Goal: Task Accomplishment & Management: Manage account settings

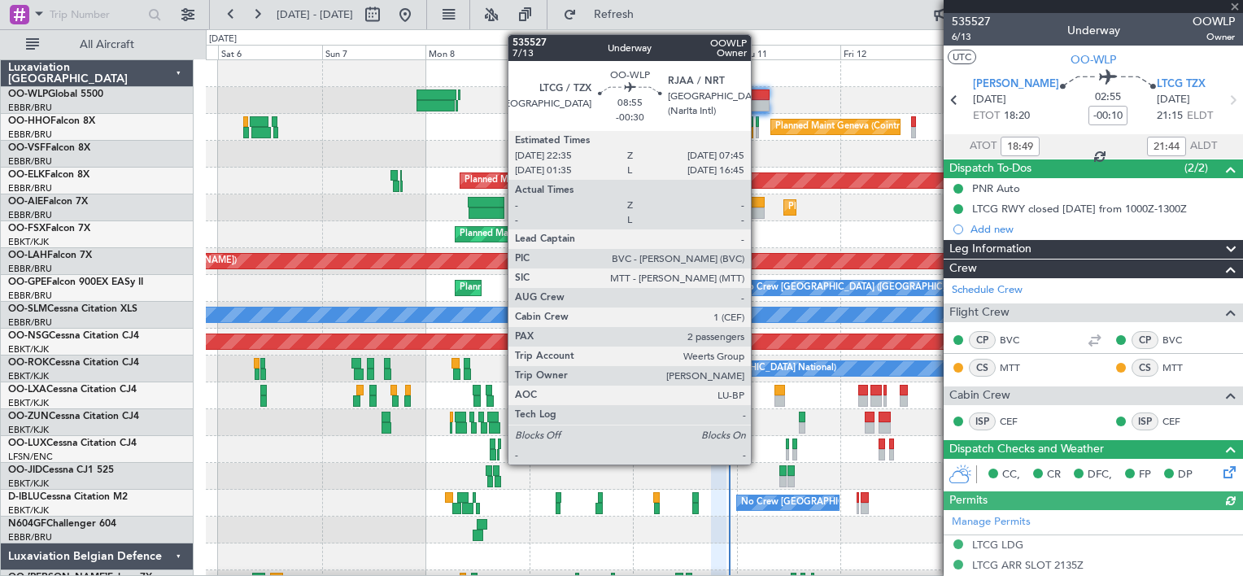
click at [758, 92] on div at bounding box center [750, 95] width 40 height 11
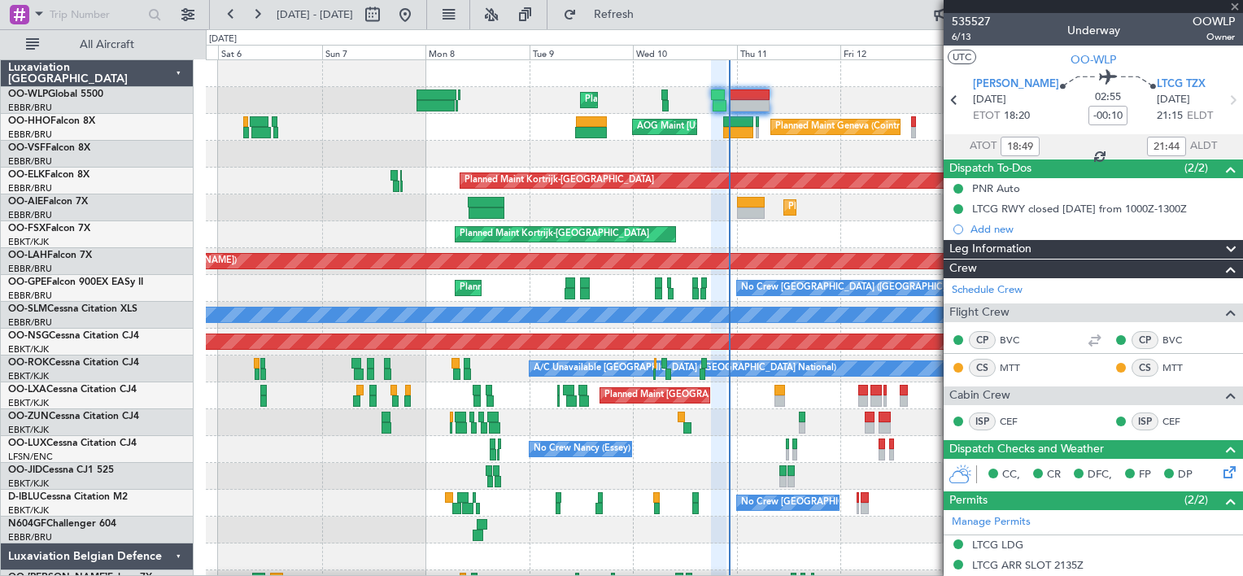
type input "-00:30"
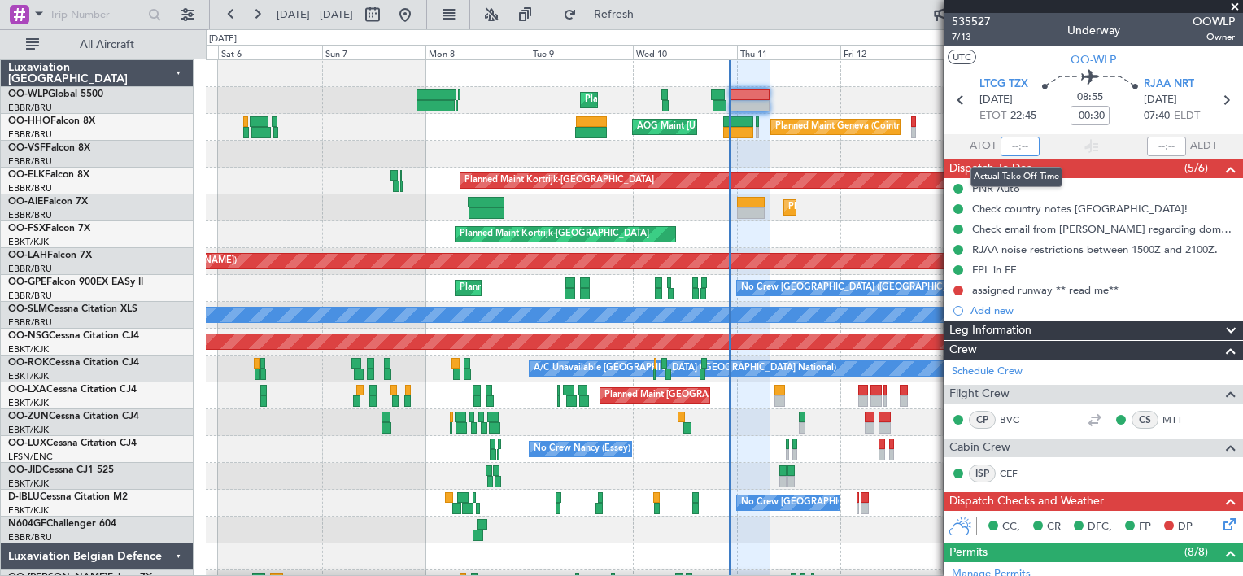
click at [1003, 147] on input "text" at bounding box center [1020, 147] width 39 height 20
type input "22:22"
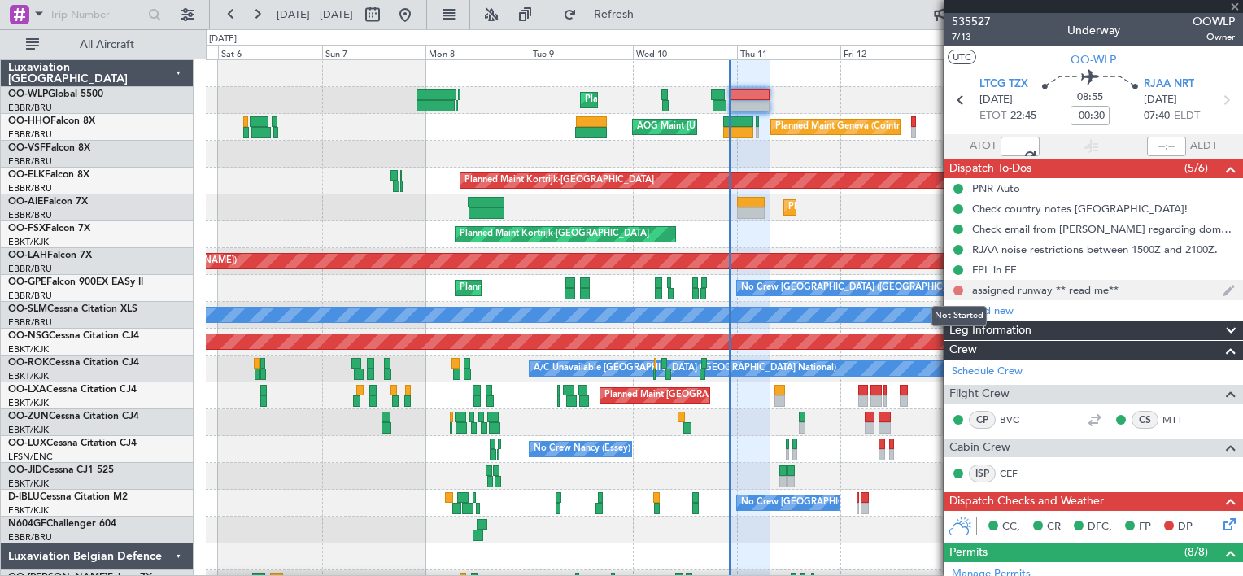
click at [959, 286] on button at bounding box center [959, 291] width 10 height 10
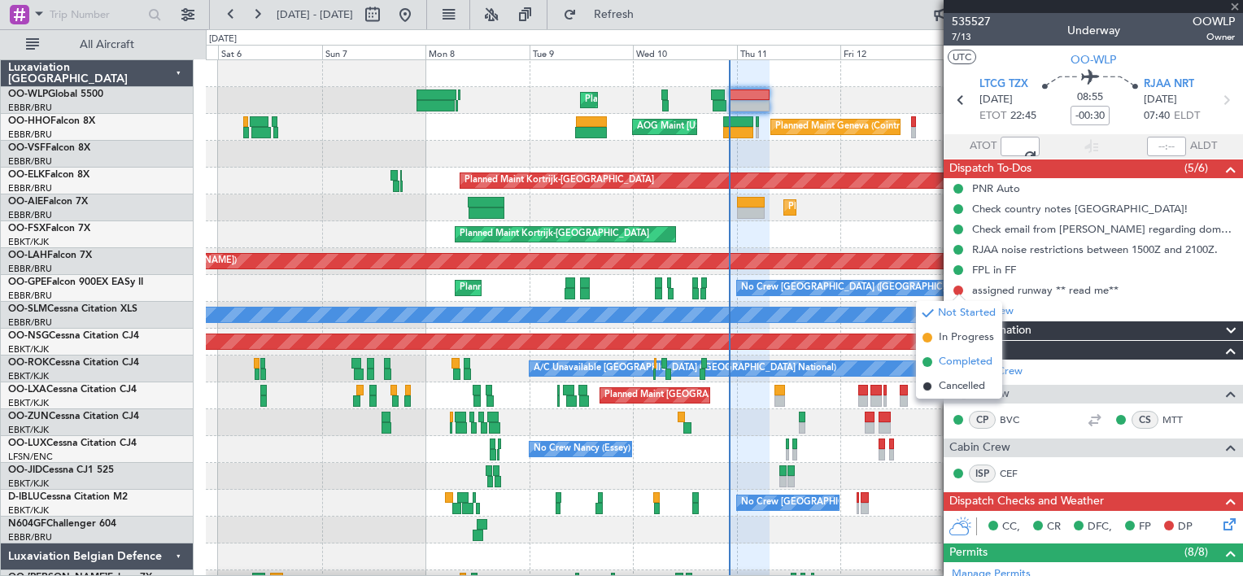
click at [949, 358] on span "Completed" at bounding box center [966, 362] width 54 height 16
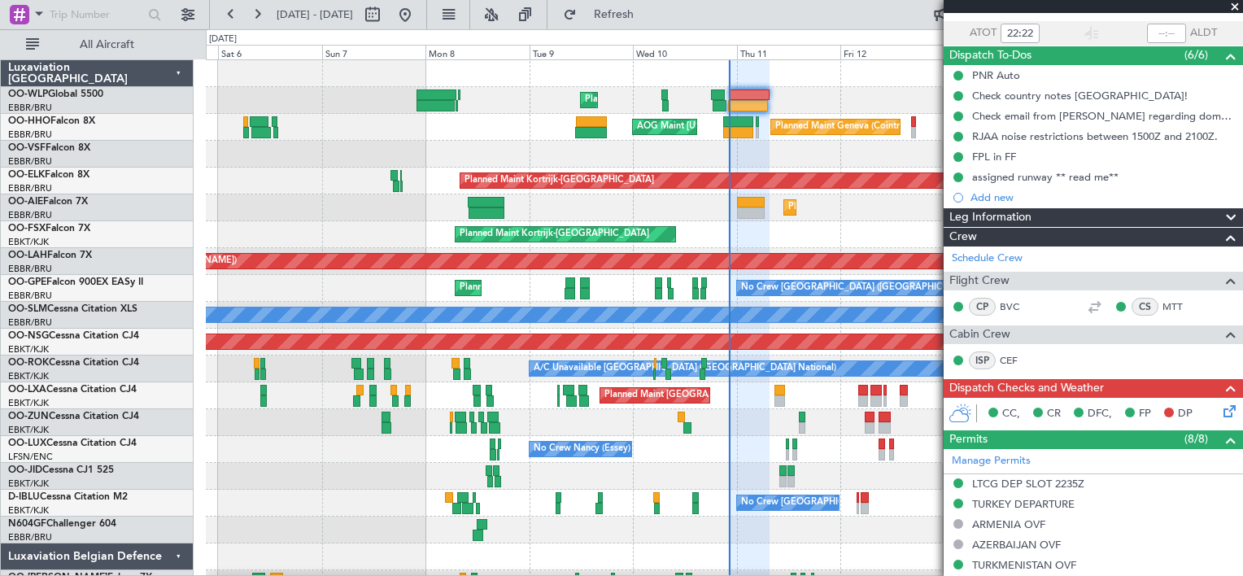
scroll to position [114, 0]
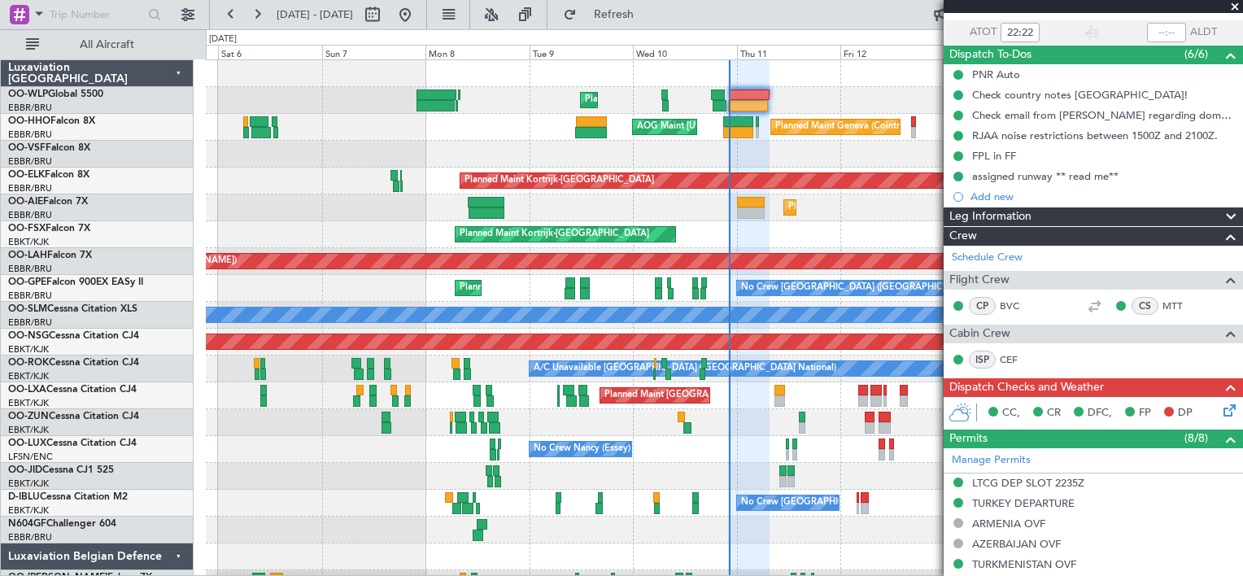
click at [1221, 406] on icon at bounding box center [1227, 407] width 13 height 13
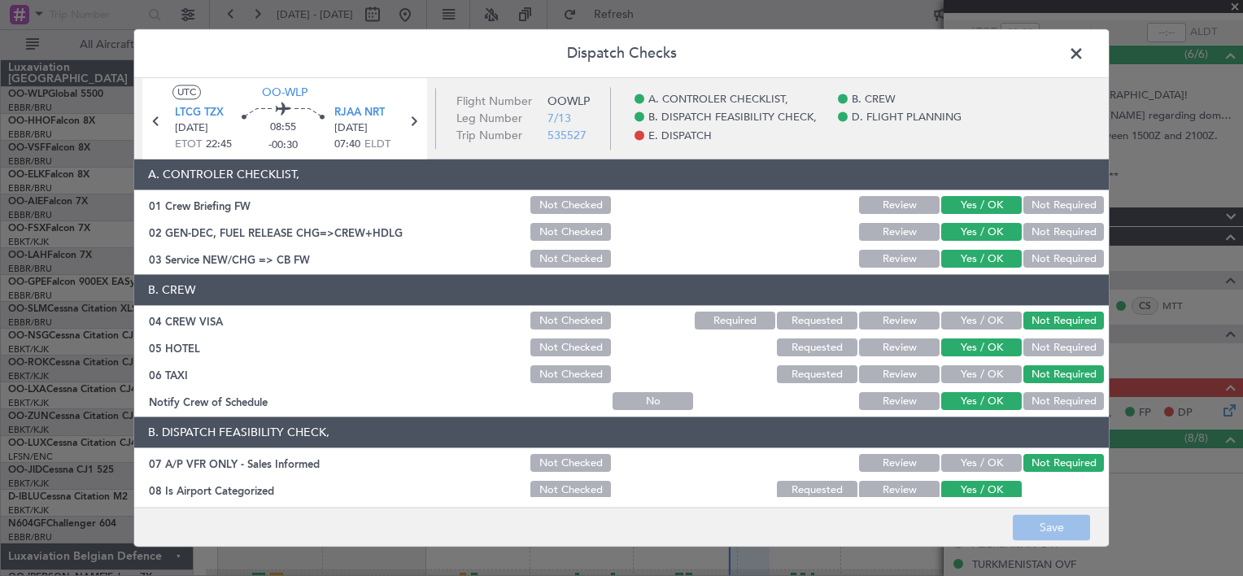
scroll to position [481, 0]
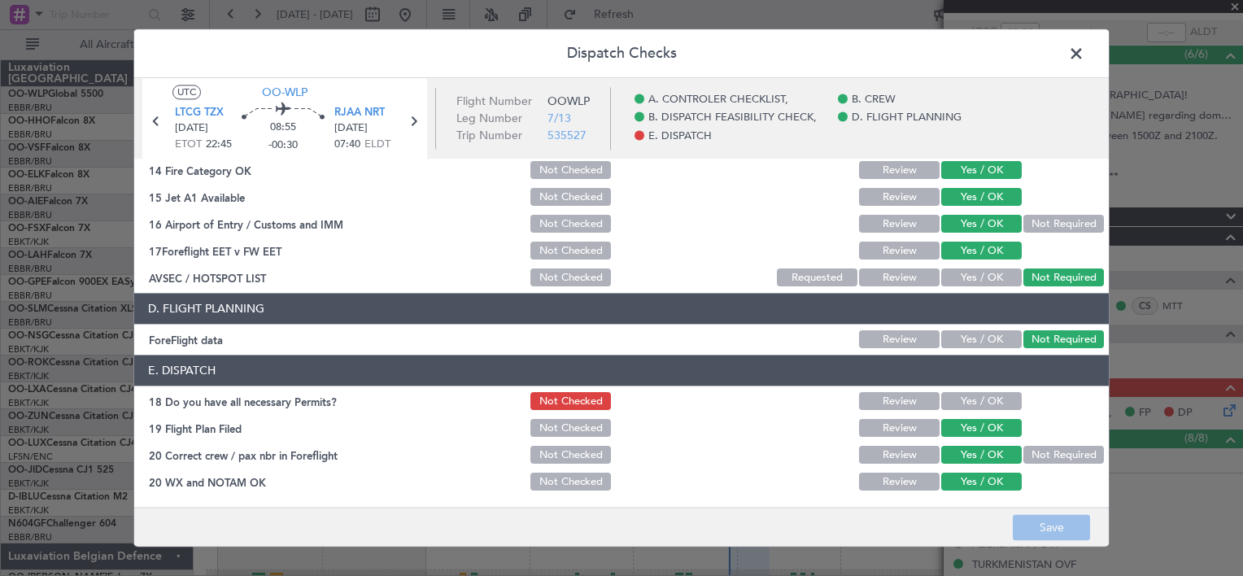
click at [964, 396] on button "Yes / OK" at bounding box center [982, 402] width 81 height 18
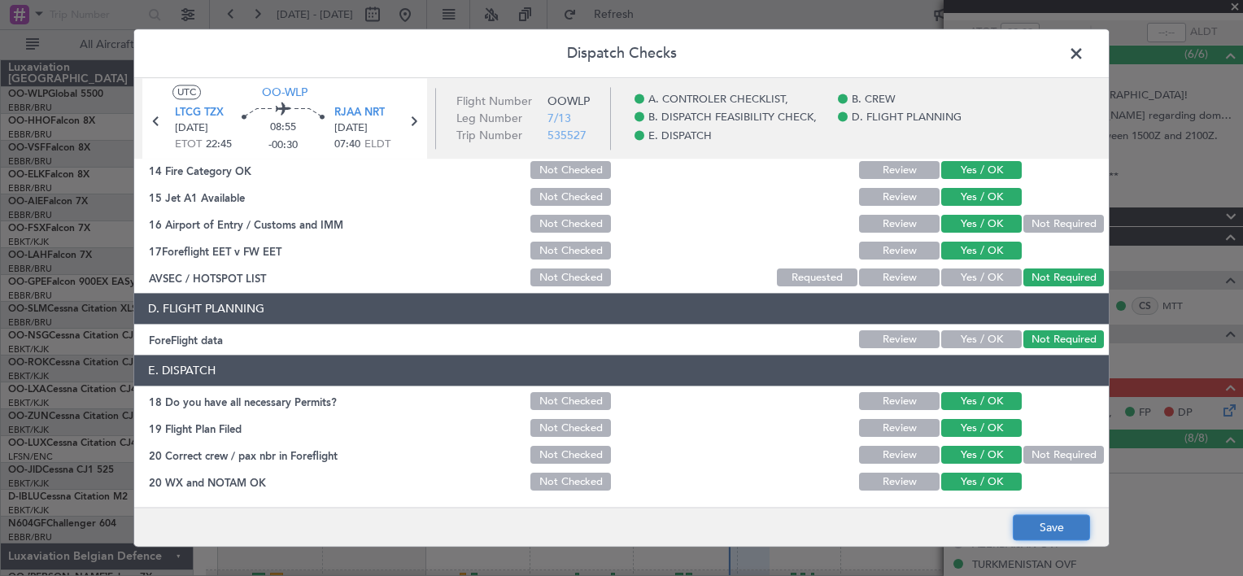
click at [1047, 525] on button "Save" at bounding box center [1051, 528] width 77 height 26
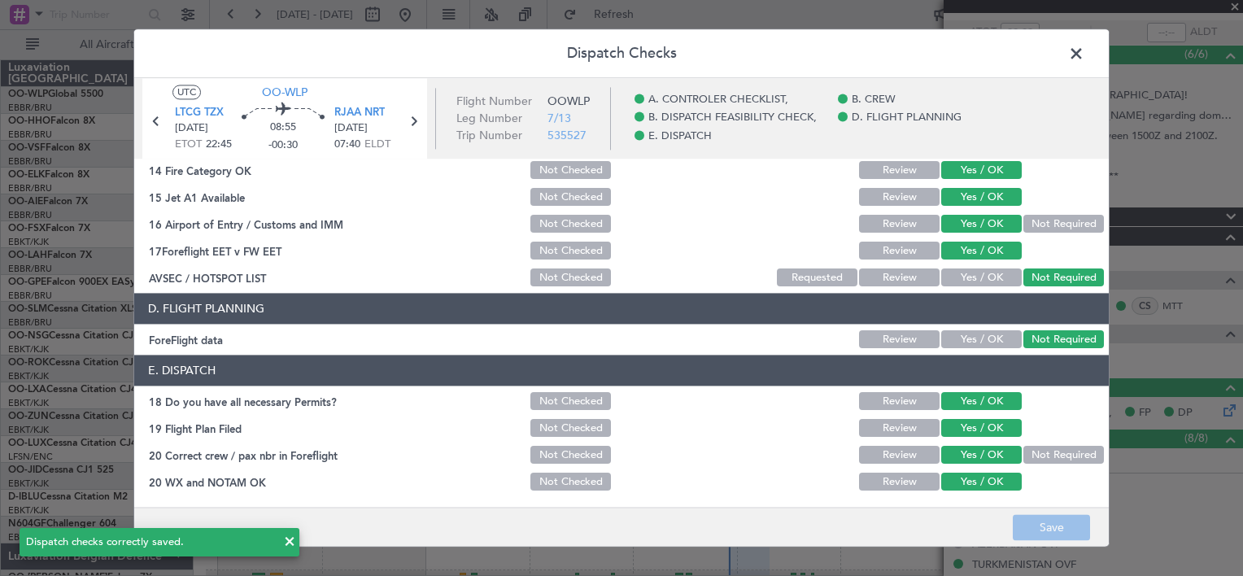
click at [1085, 52] on span at bounding box center [1085, 58] width 0 height 33
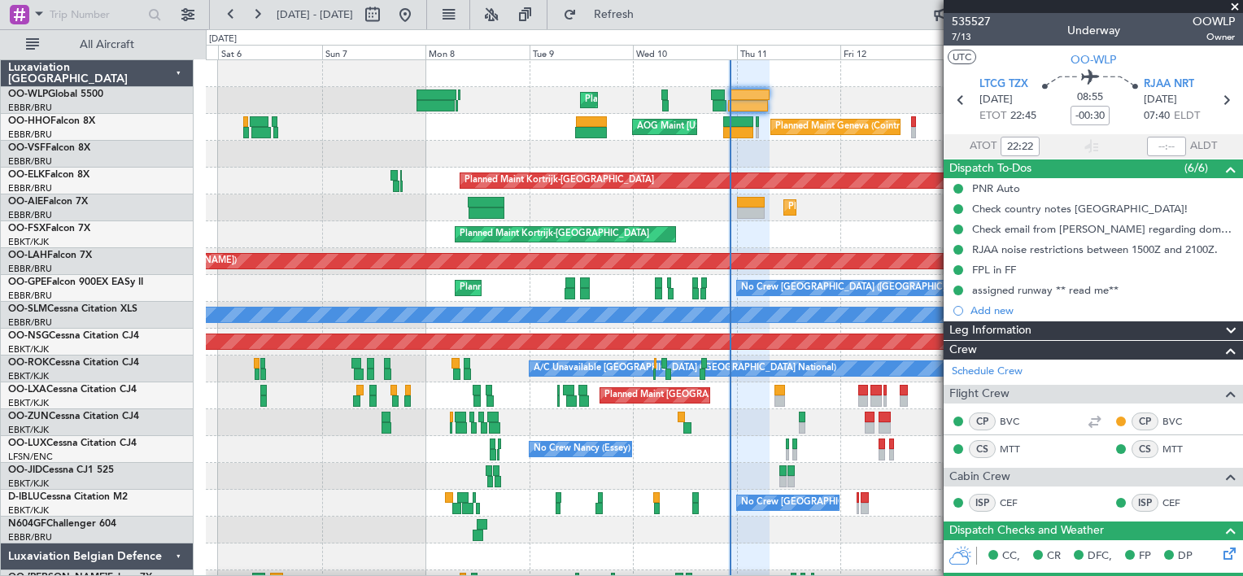
scroll to position [605, 0]
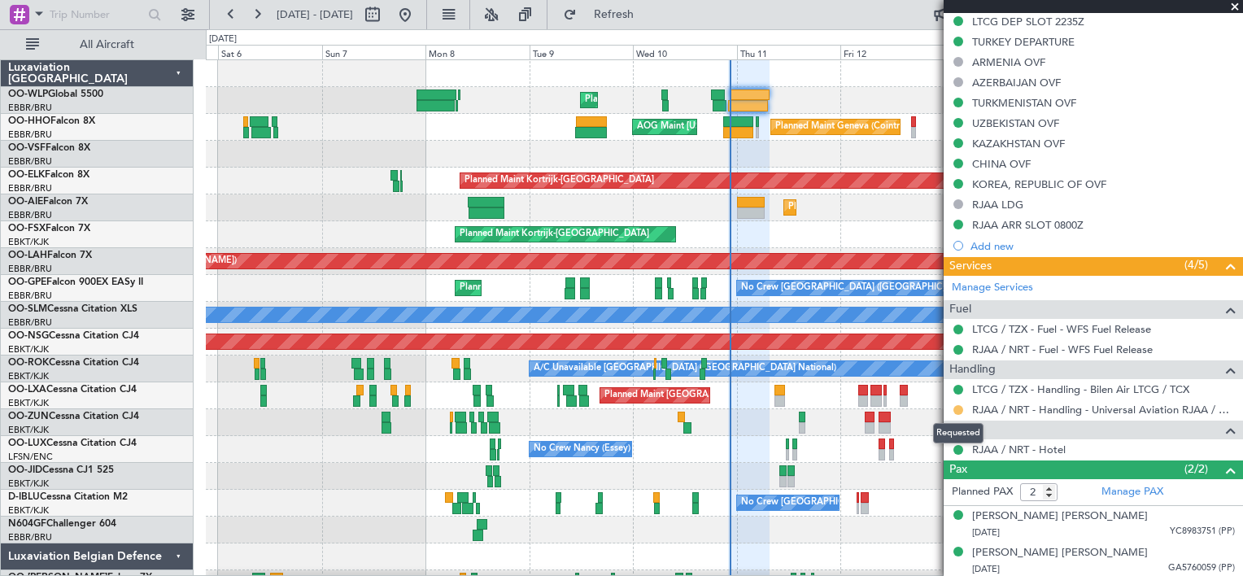
click at [955, 405] on button at bounding box center [959, 410] width 10 height 10
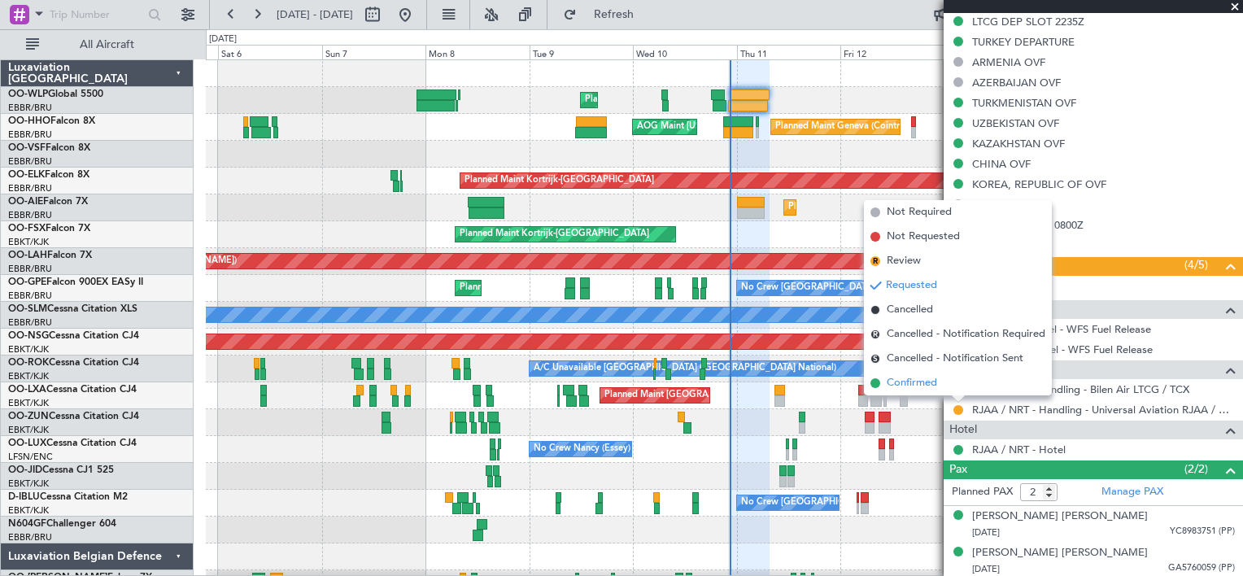
click at [918, 384] on span "Confirmed" at bounding box center [912, 383] width 50 height 16
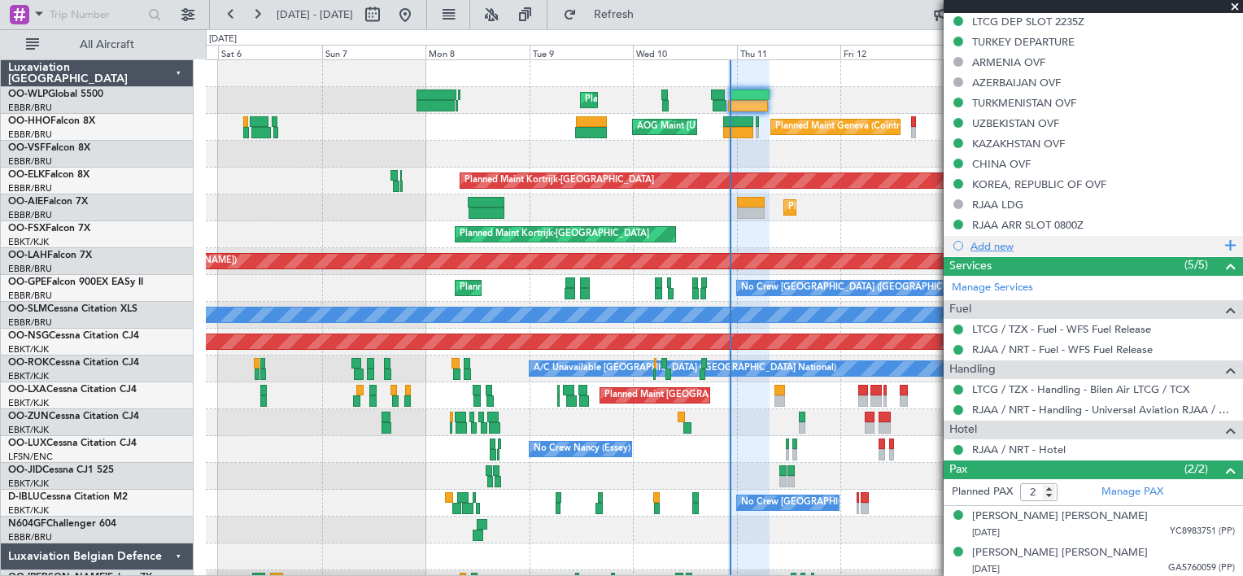
click at [998, 242] on div "Add new" at bounding box center [1096, 246] width 250 height 14
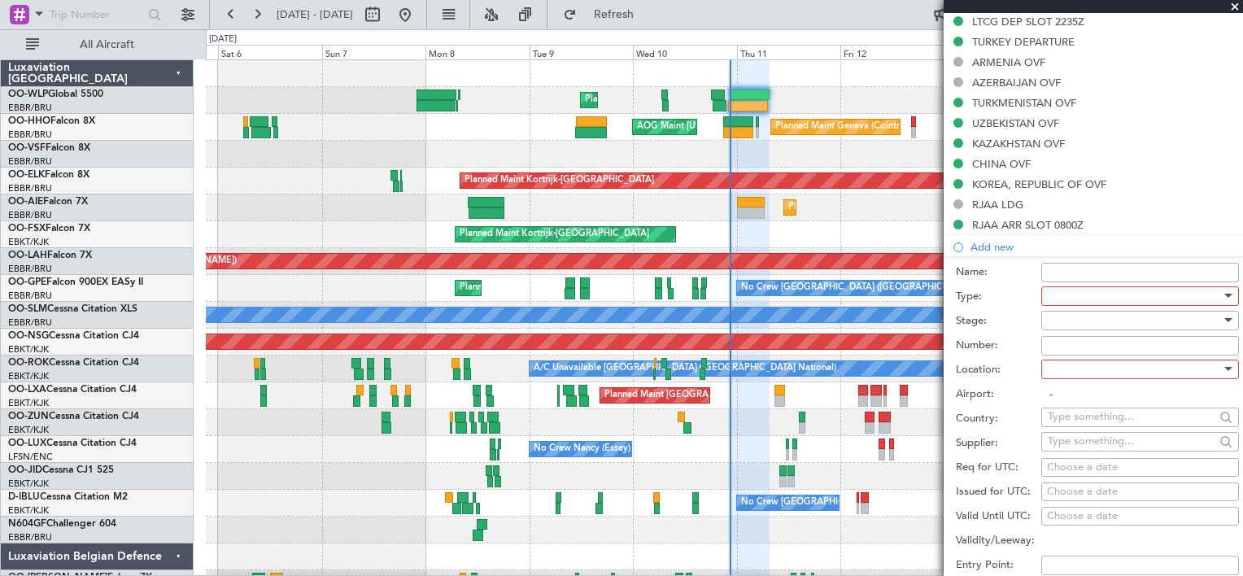
click at [1081, 296] on div at bounding box center [1134, 296] width 173 height 24
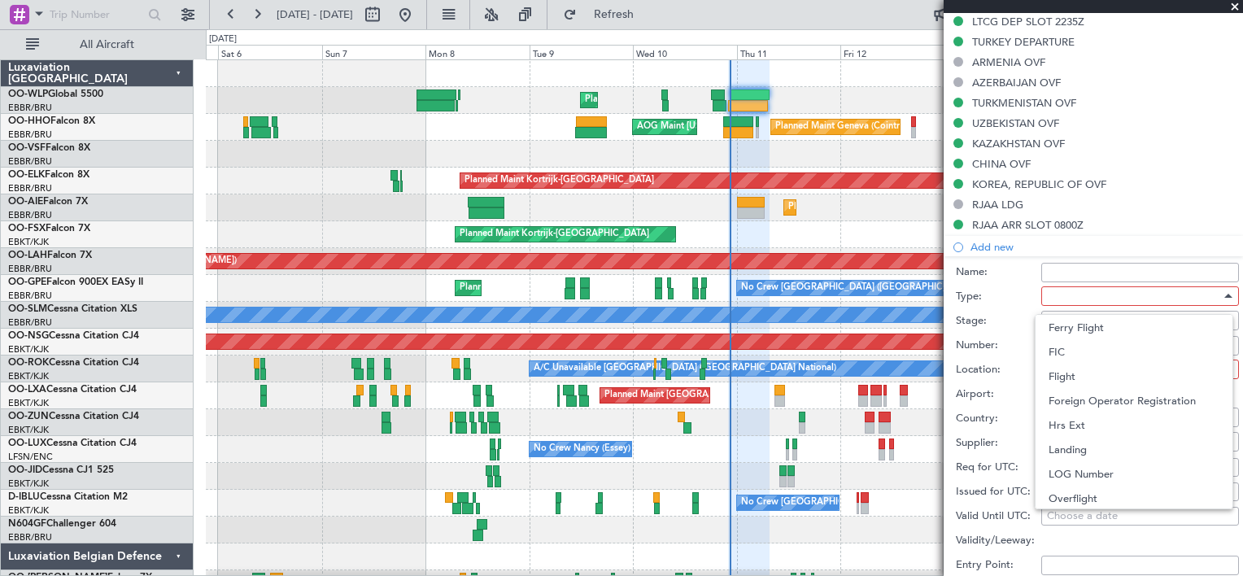
scroll to position [267, 0]
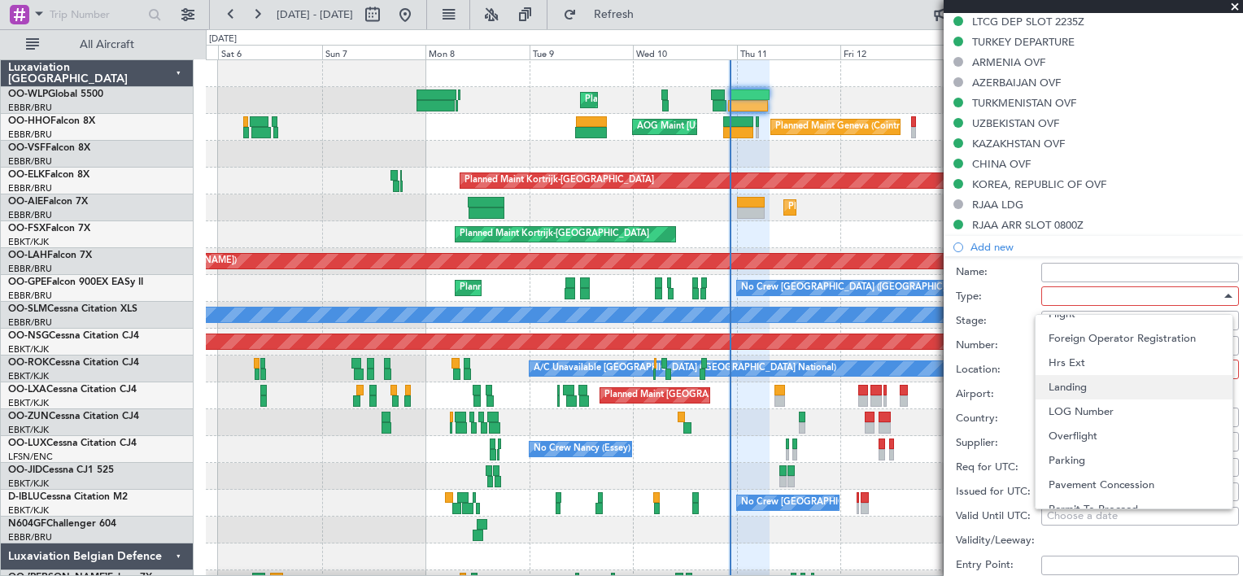
click at [1117, 454] on span "Parking" at bounding box center [1134, 460] width 171 height 24
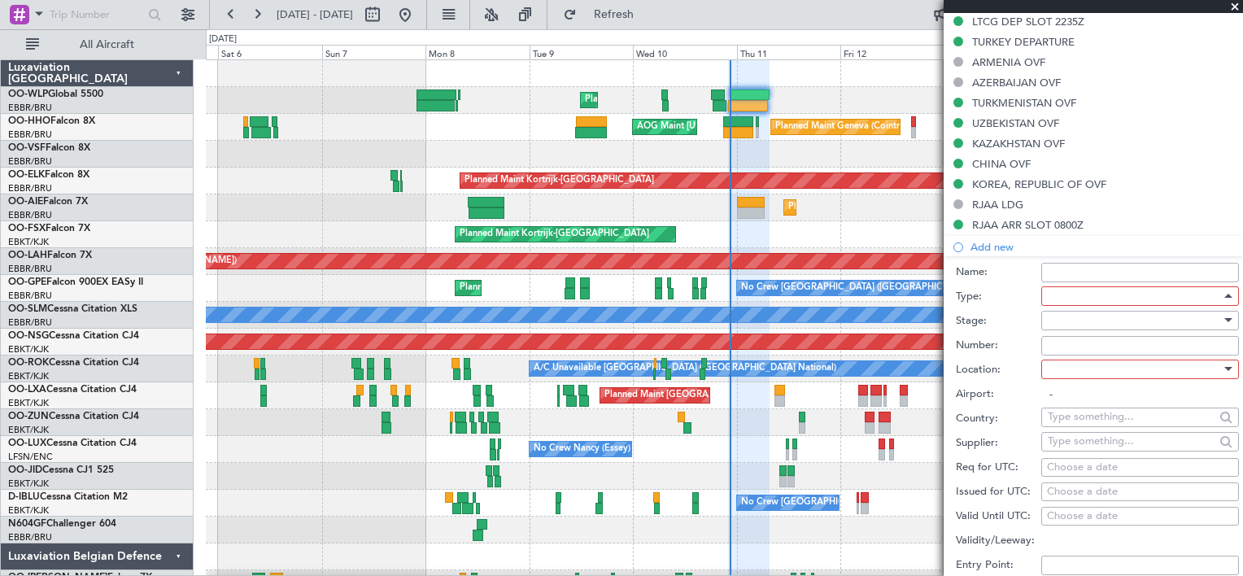
scroll to position [426, 0]
click at [1103, 369] on div at bounding box center [1134, 369] width 173 height 24
click at [1086, 449] on span "Arrival" at bounding box center [1134, 449] width 171 height 24
type input "RJAA / NRT"
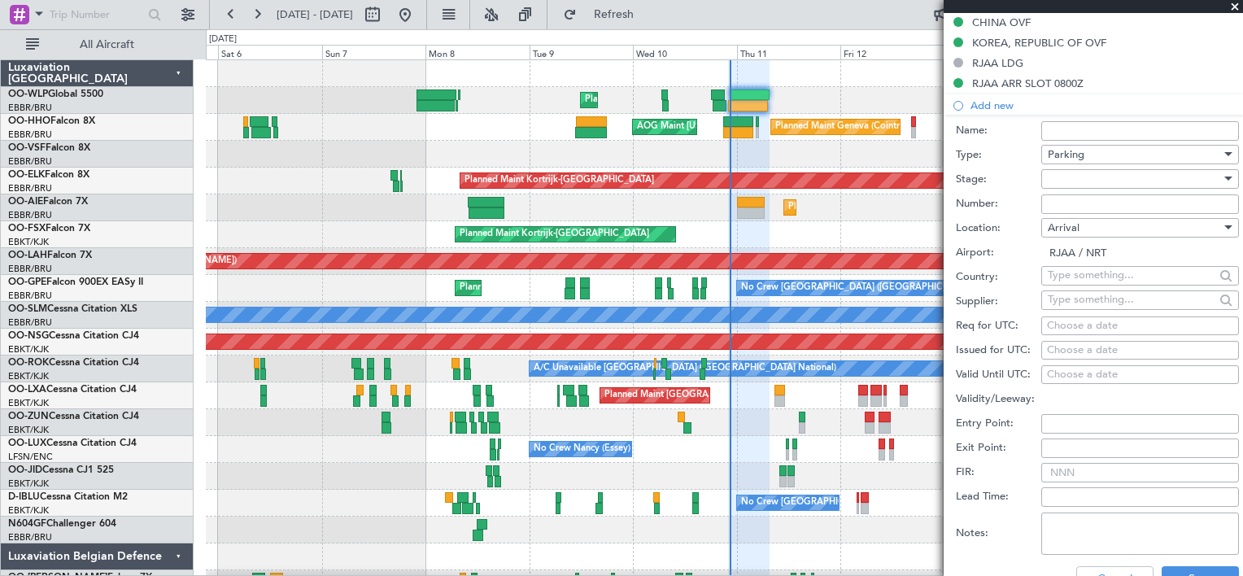
scroll to position [747, 0]
click at [1188, 566] on button "Save" at bounding box center [1200, 579] width 77 height 26
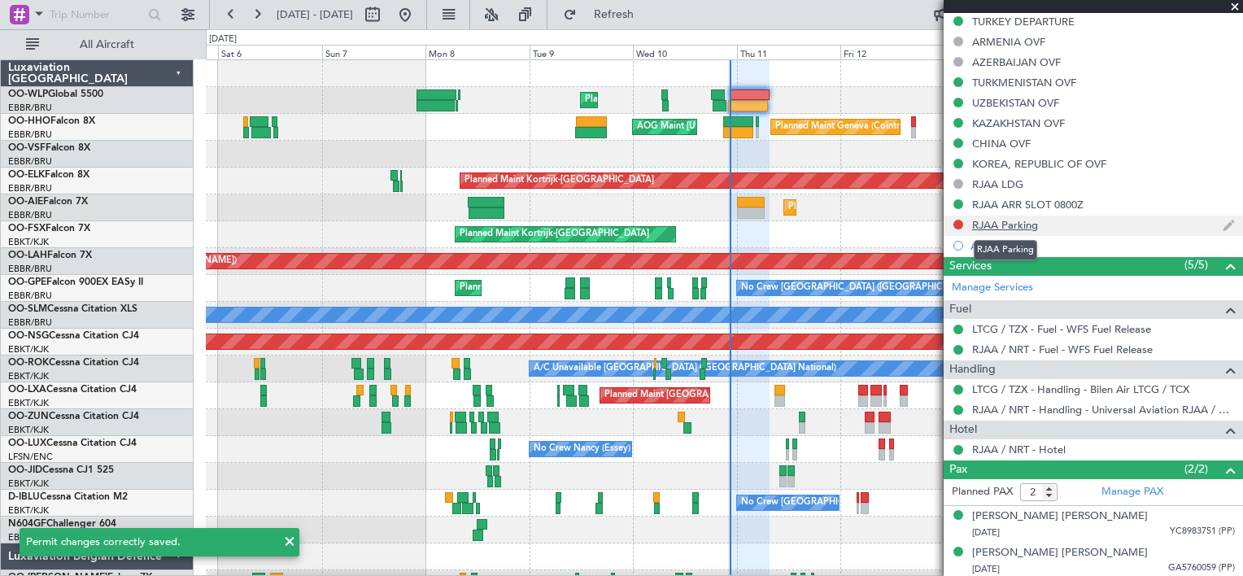
click at [1020, 221] on div "RJAA Parking" at bounding box center [1005, 225] width 66 height 14
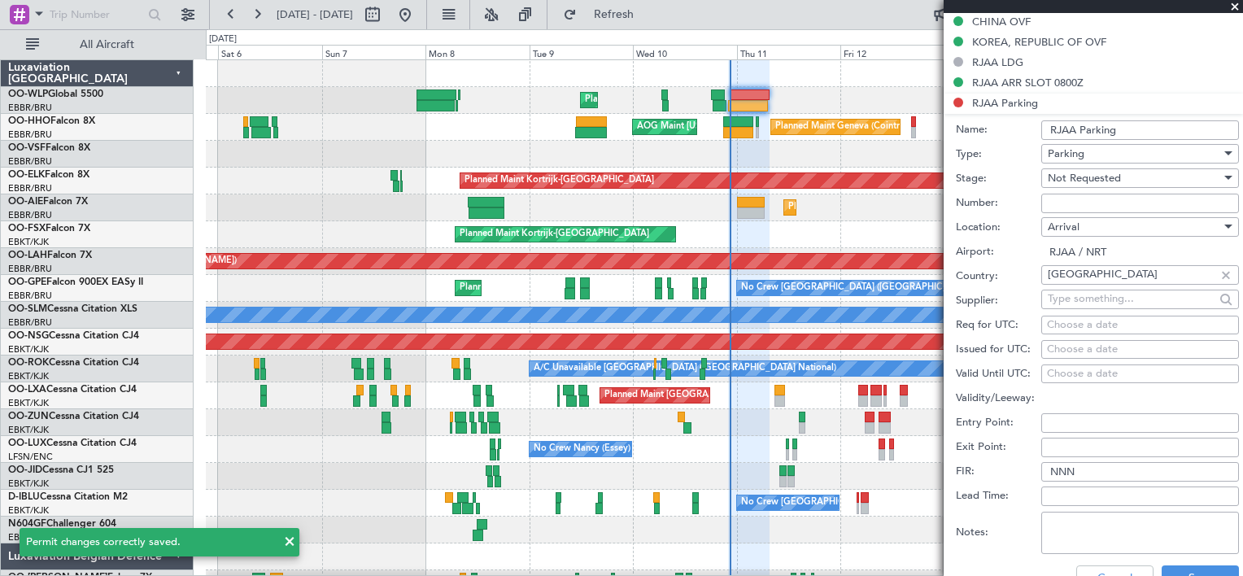
click at [1125, 127] on input "RJAA Parking" at bounding box center [1141, 130] width 198 height 20
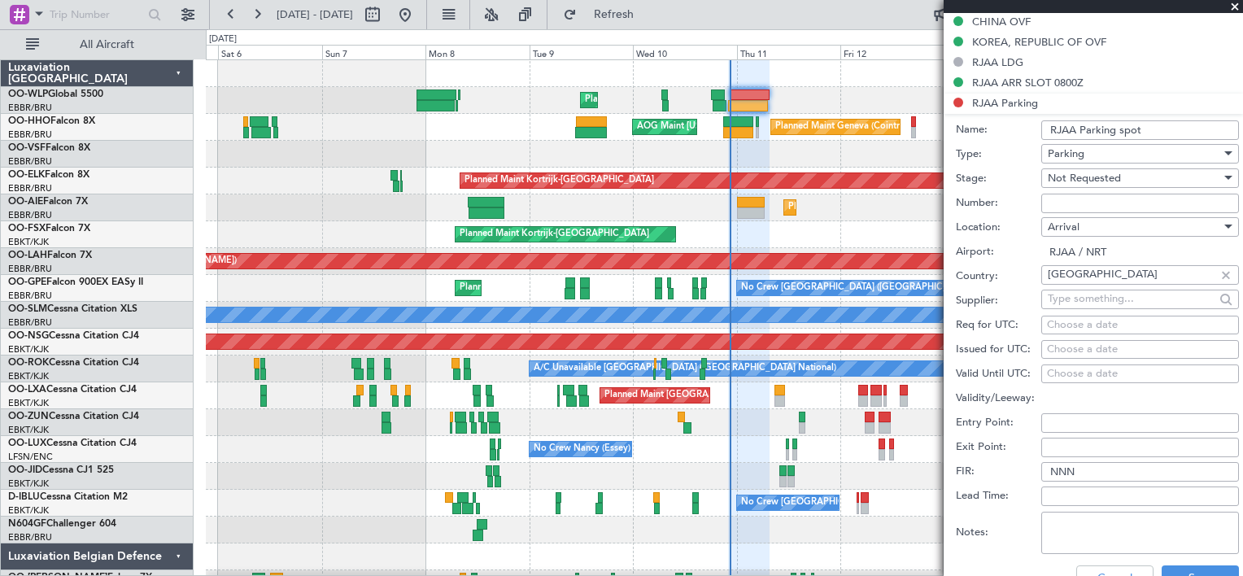
type input "RJAA Parking spot"
click at [1092, 199] on input "Number:" at bounding box center [1141, 204] width 198 height 20
type input "#600M"
click at [1063, 172] on span "Not Requested" at bounding box center [1084, 178] width 73 height 15
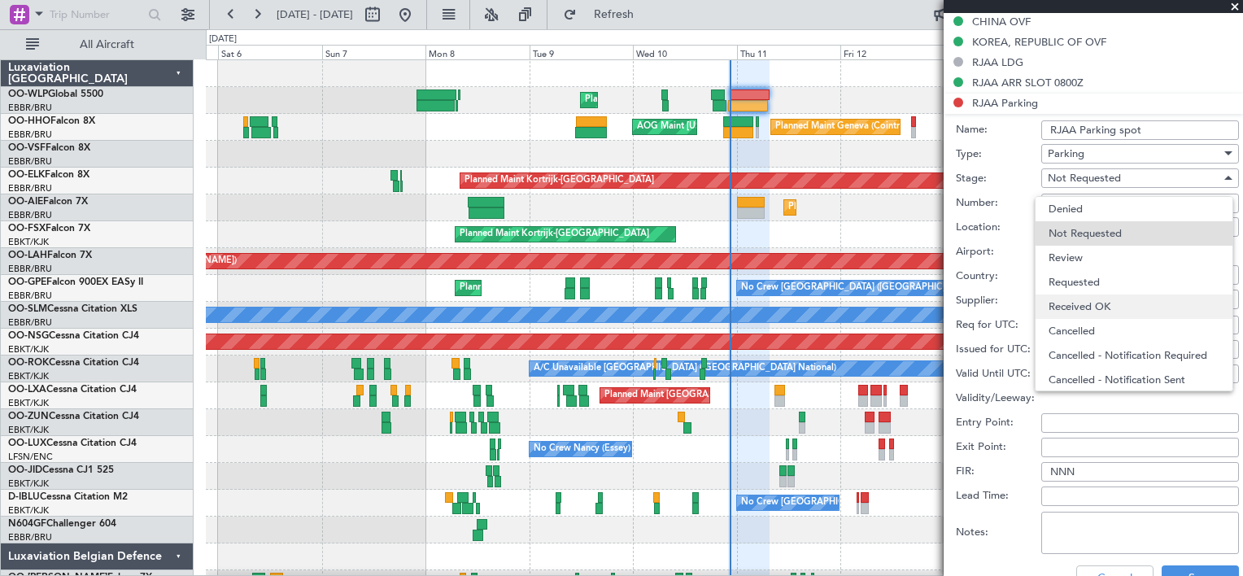
click at [1077, 304] on span "Received OK" at bounding box center [1134, 307] width 171 height 24
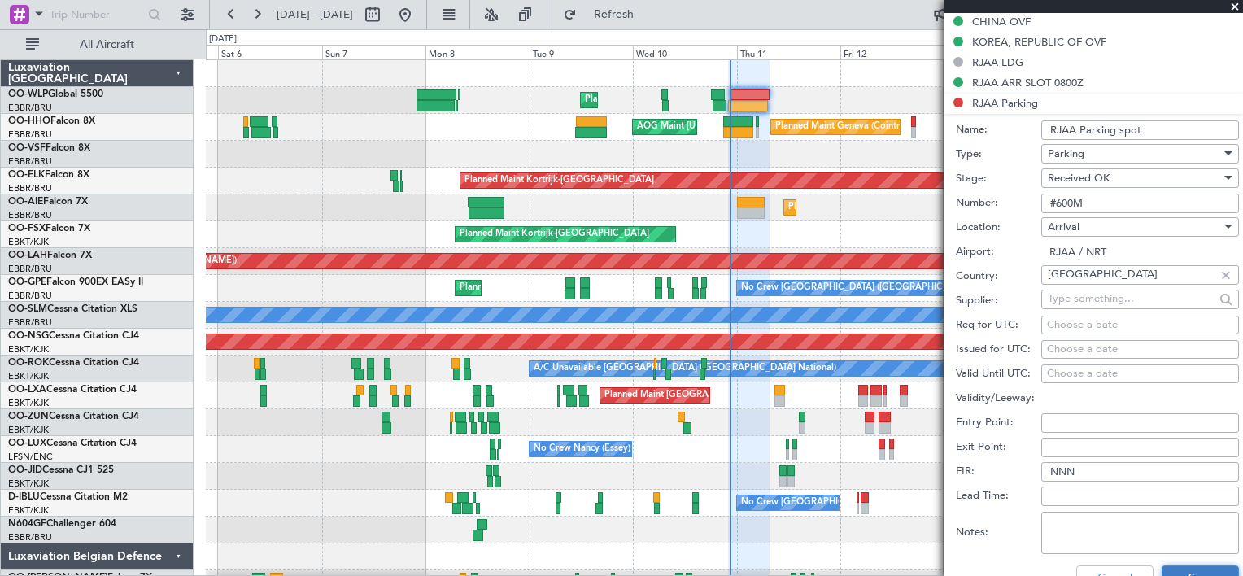
click at [1177, 566] on button "Save" at bounding box center [1200, 579] width 77 height 26
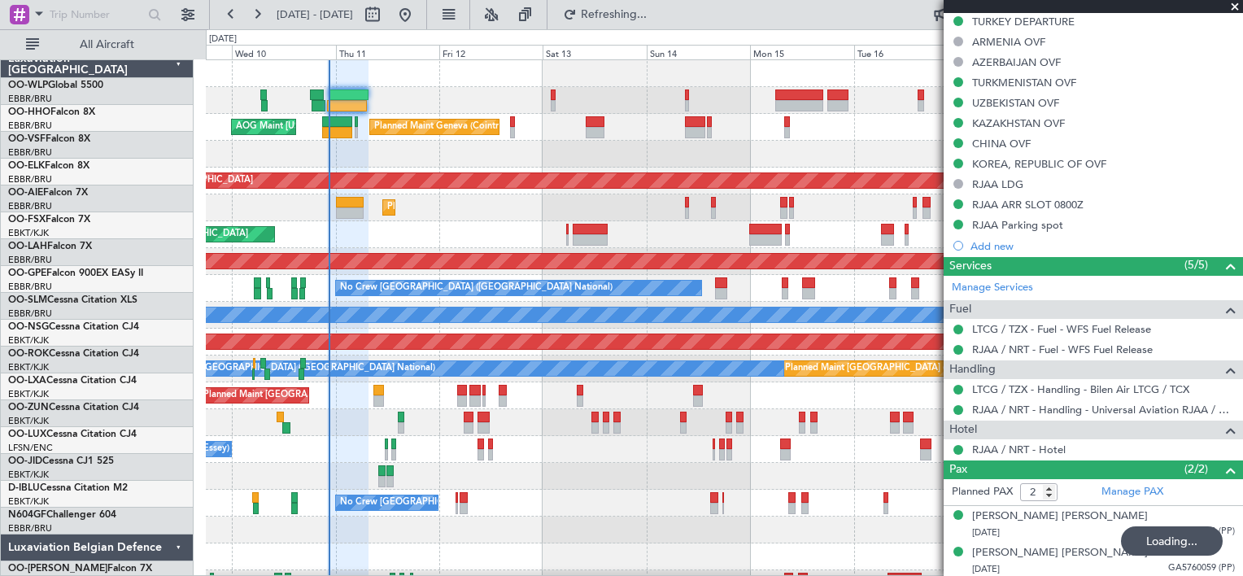
scroll to position [0, 0]
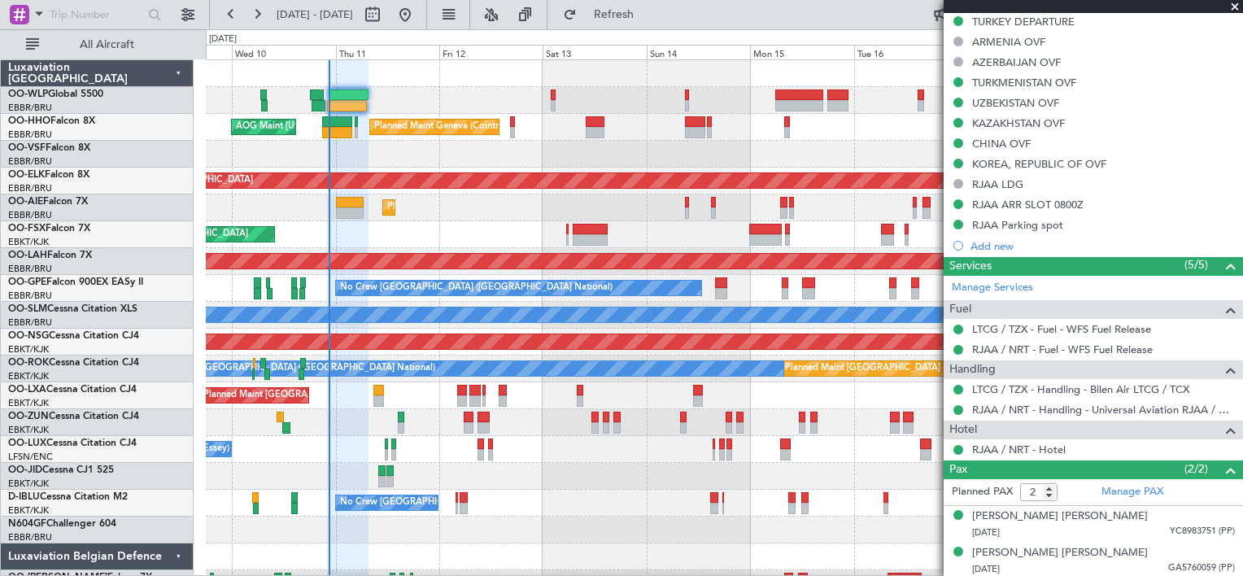
click at [656, 114] on div "Planned Maint Geneva (Cointrin) AOG Maint [US_STATE] ([GEOGRAPHIC_DATA])" at bounding box center [724, 127] width 1037 height 27
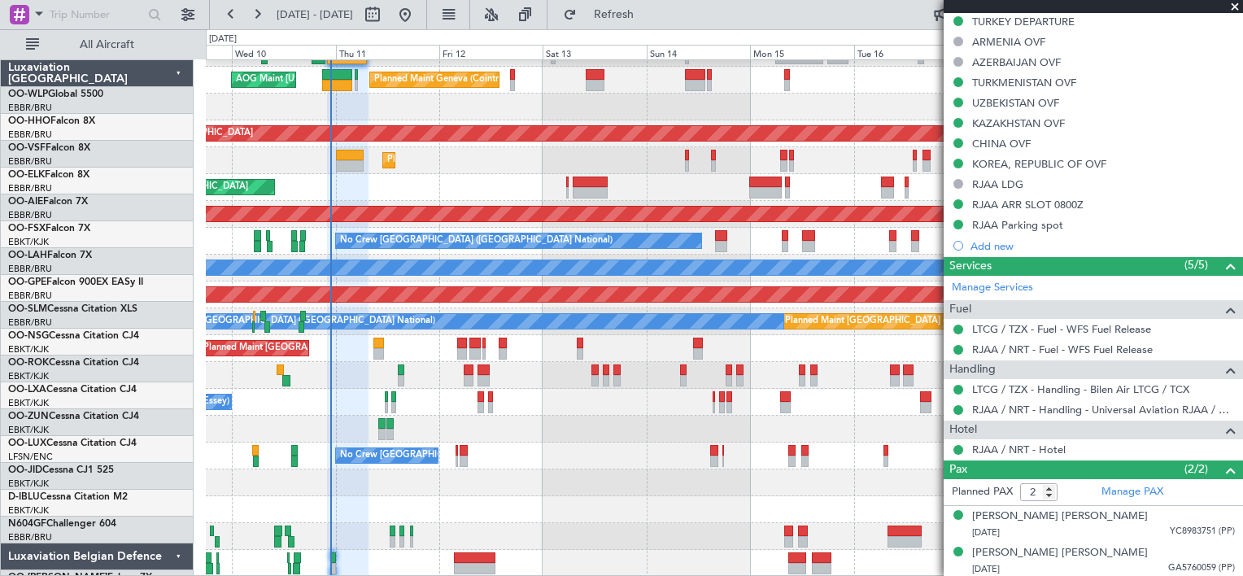
scroll to position [47, 0]
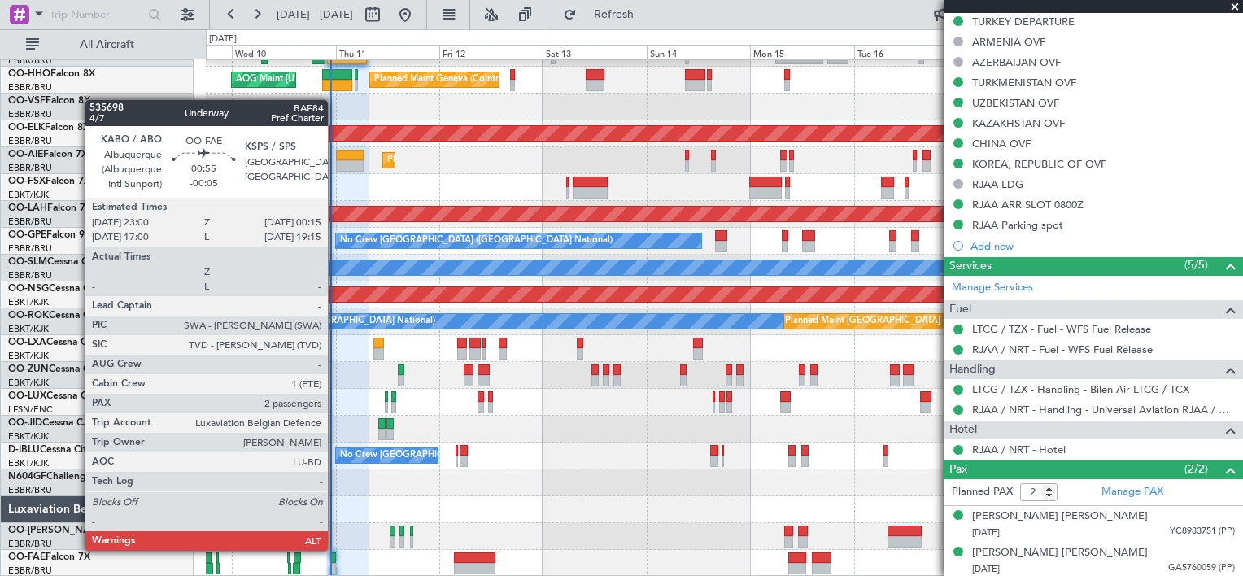
click at [335, 564] on div at bounding box center [333, 568] width 6 height 11
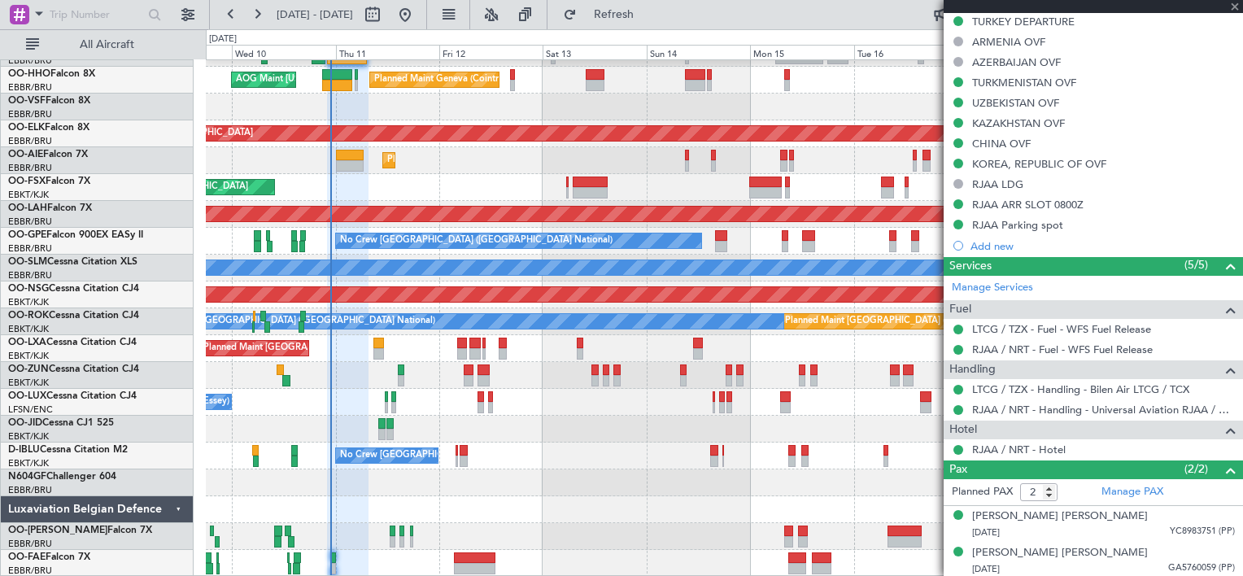
type input "-00:05"
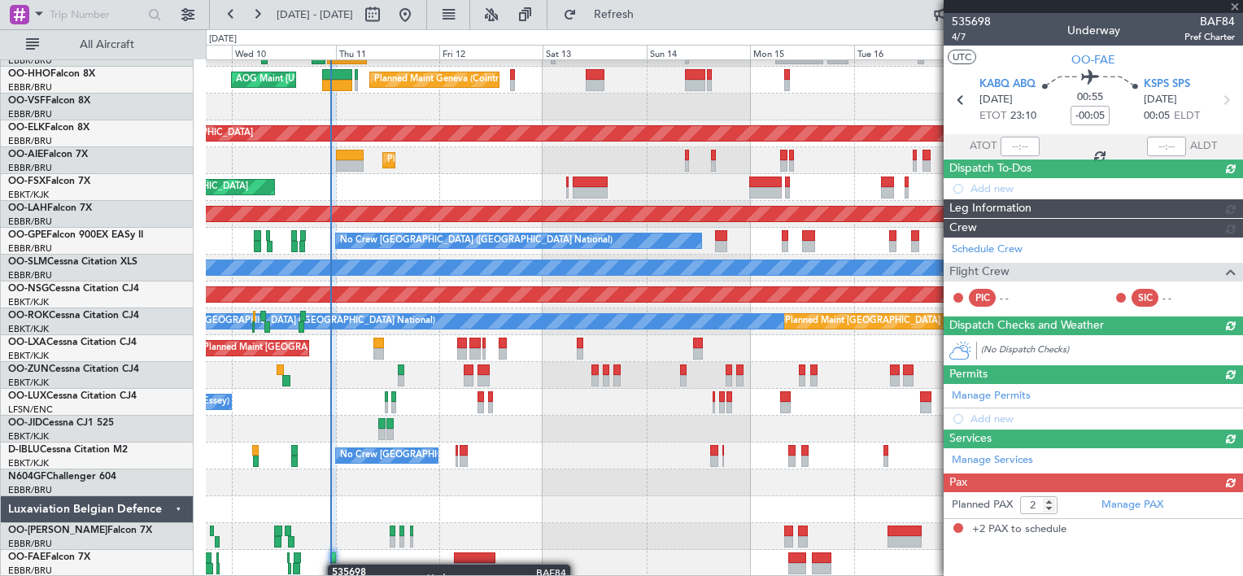
scroll to position [0, 0]
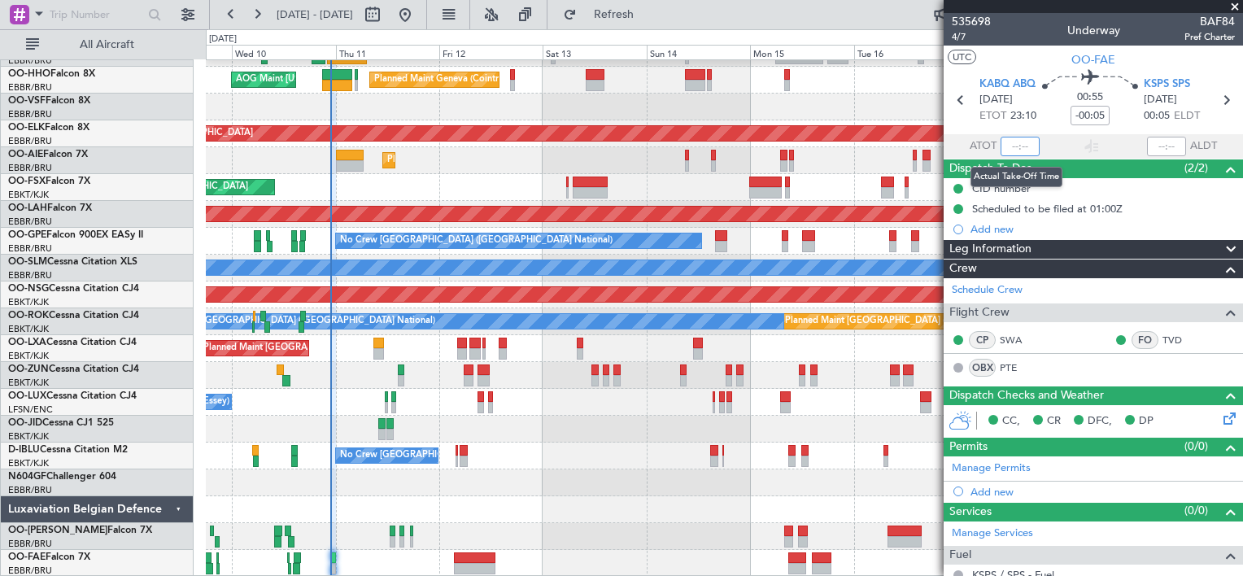
click at [1010, 146] on input "text" at bounding box center [1020, 147] width 39 height 20
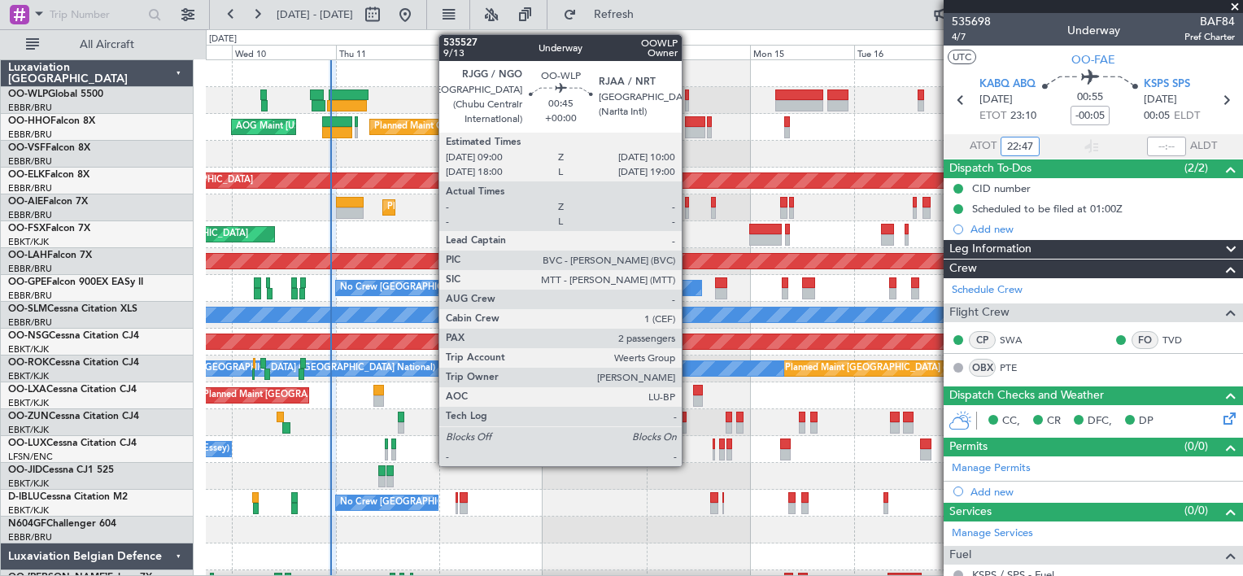
click at [689, 91] on div at bounding box center [687, 95] width 5 height 11
type input "22:47"
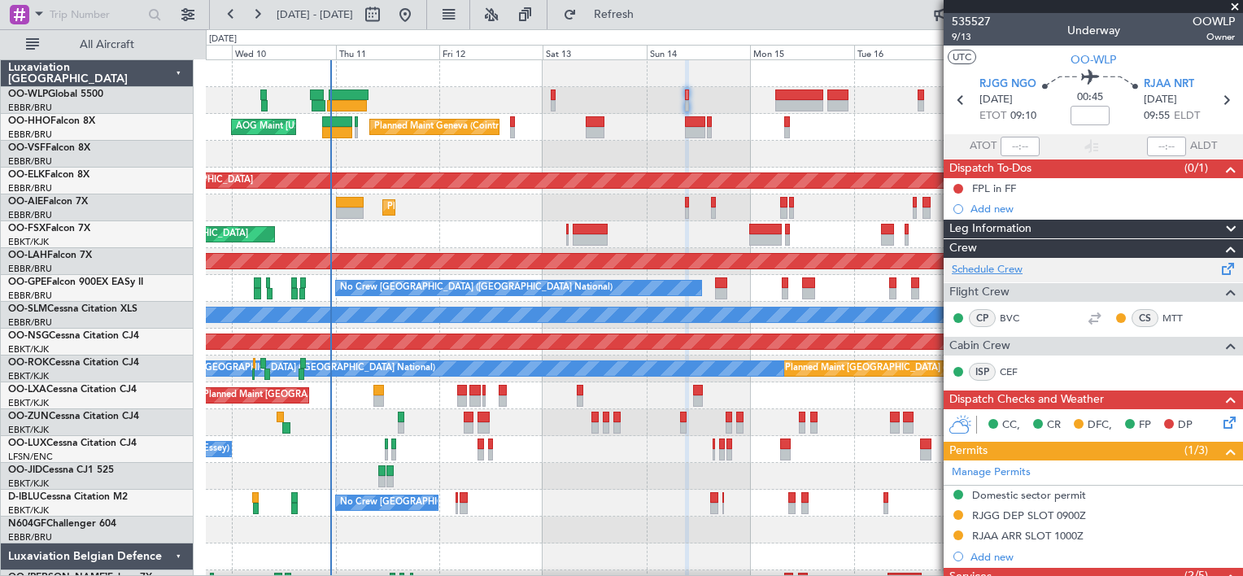
click at [1007, 270] on link "Schedule Crew" at bounding box center [987, 270] width 71 height 16
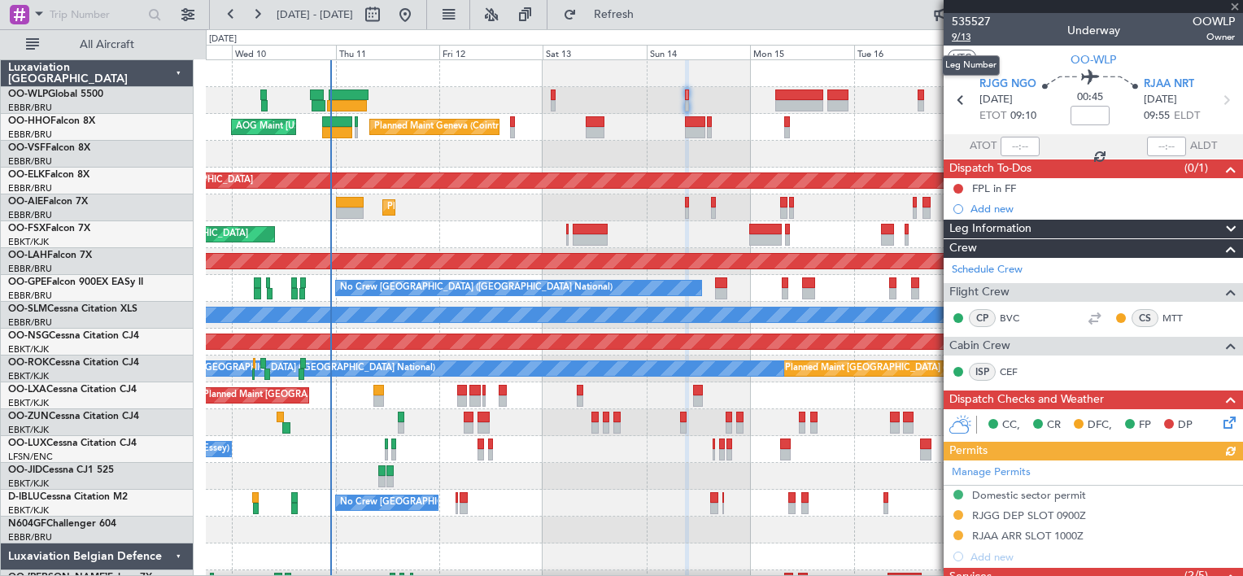
click at [965, 38] on span "9/13" at bounding box center [971, 37] width 39 height 14
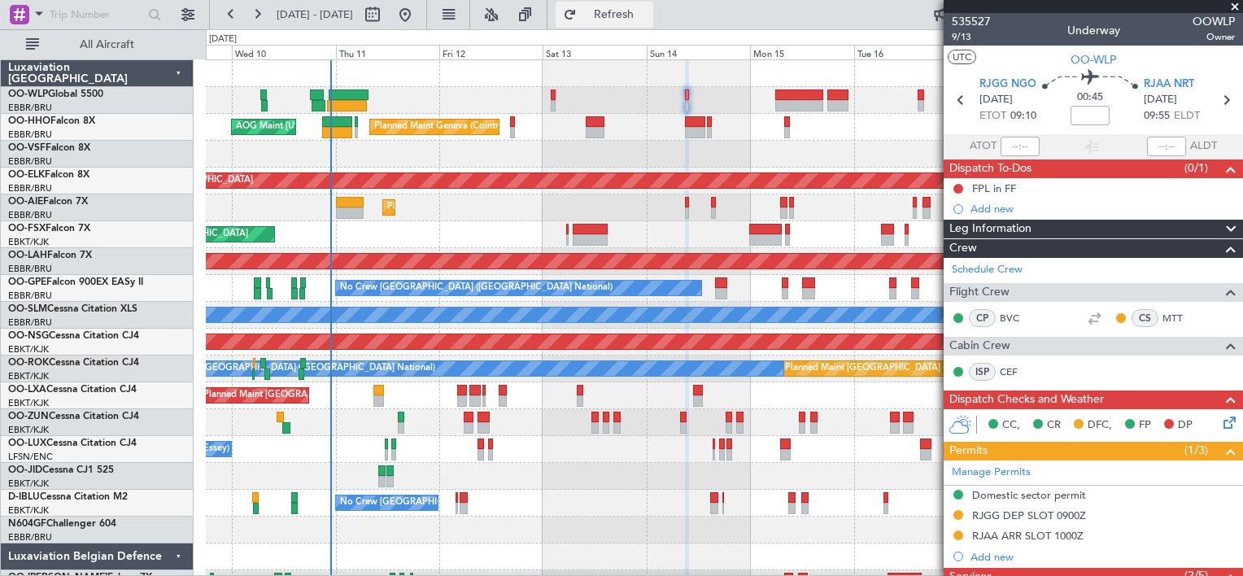
click at [649, 11] on span "Refresh" at bounding box center [614, 14] width 68 height 11
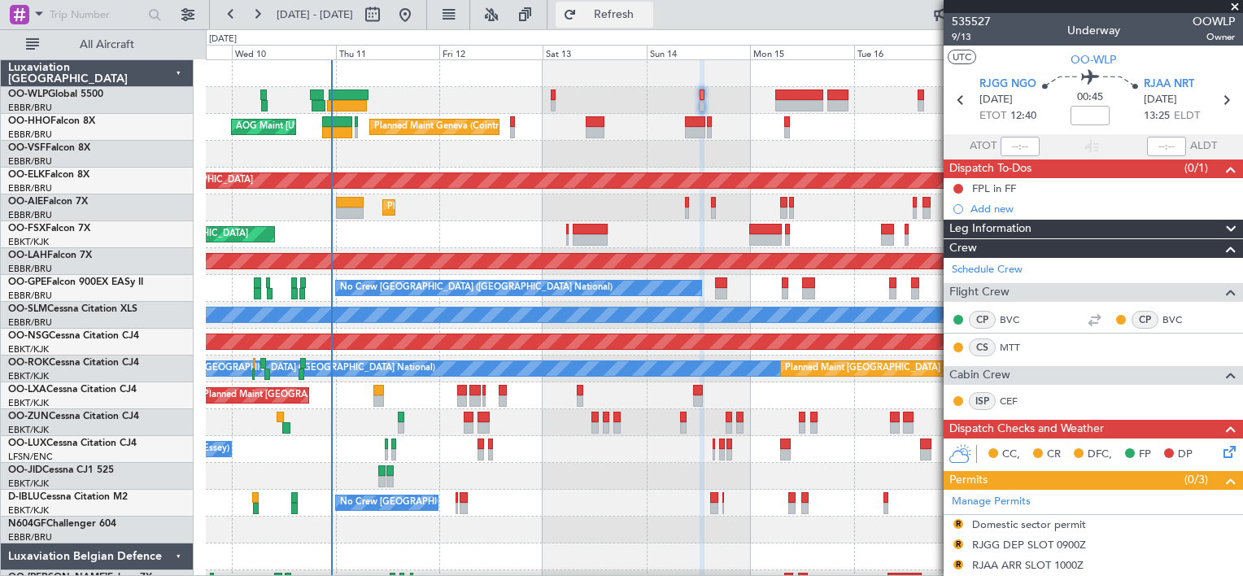
click at [615, 16] on button "Refresh" at bounding box center [605, 15] width 98 height 26
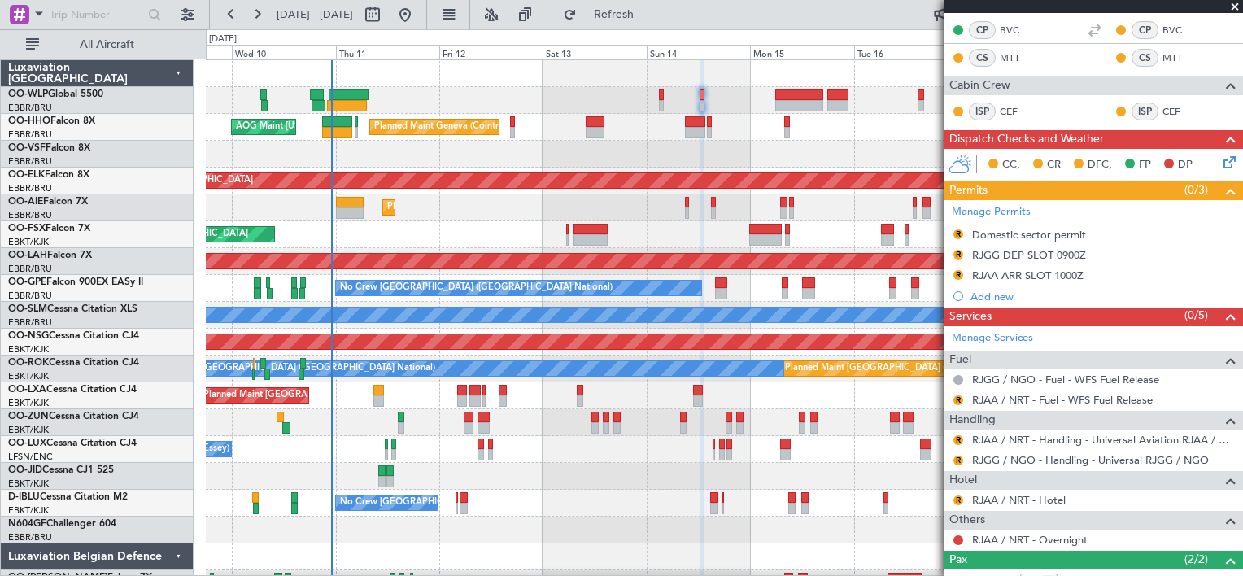
scroll to position [293, 0]
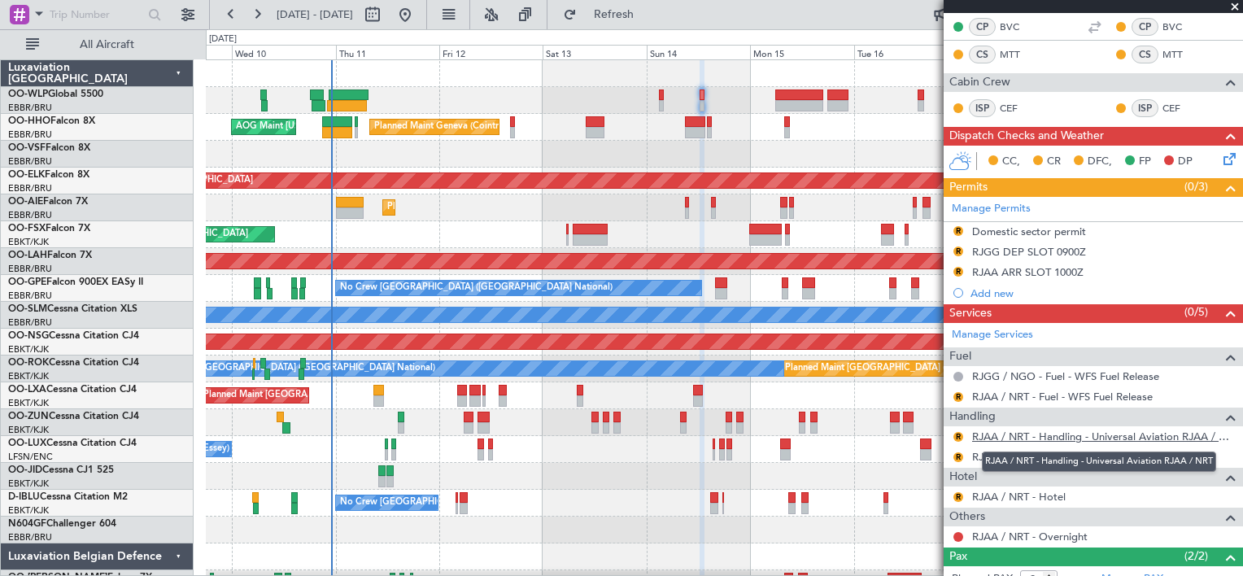
click at [1039, 435] on link "RJAA / NRT - Handling - Universal Aviation RJAA / NRT" at bounding box center [1103, 437] width 263 height 14
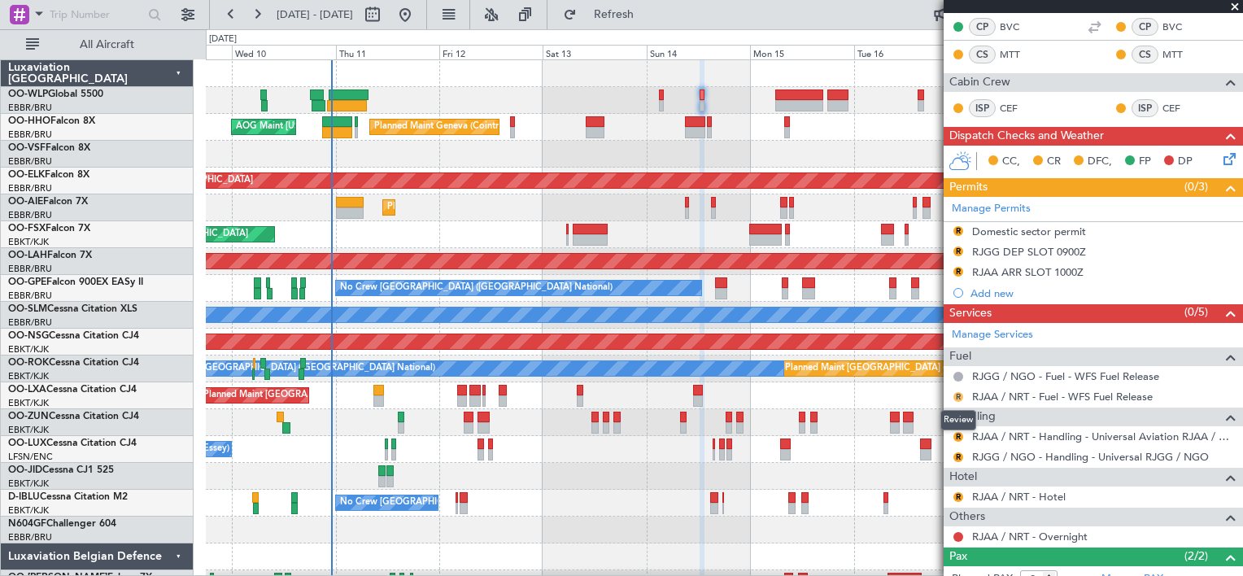
click at [955, 397] on button "R" at bounding box center [959, 397] width 10 height 10
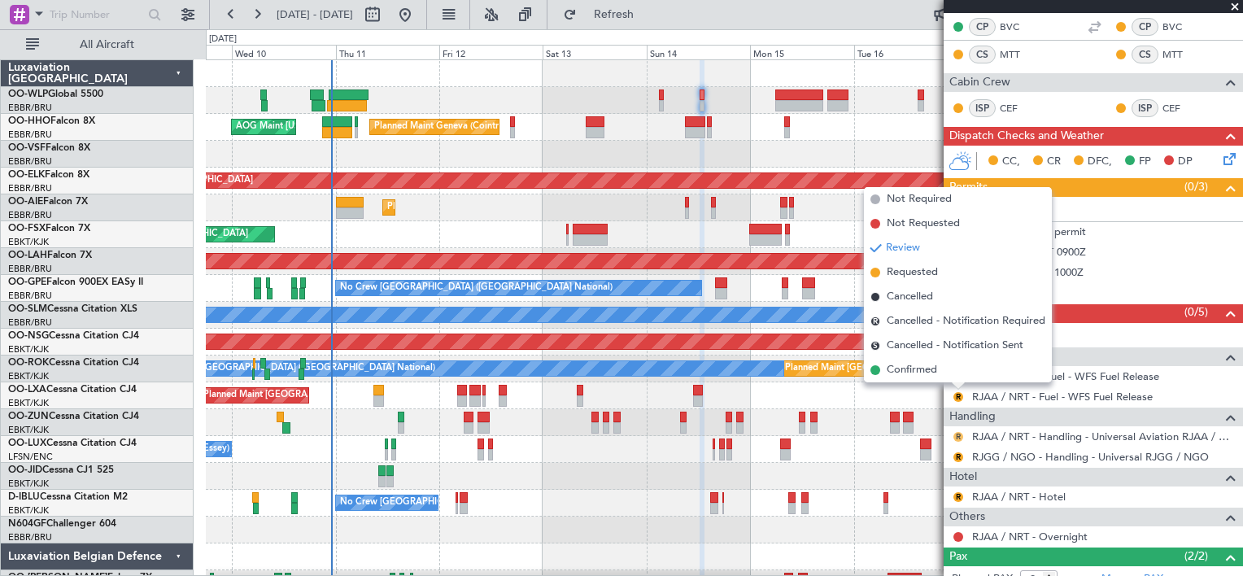
drag, startPoint x: 911, startPoint y: 367, endPoint x: 954, endPoint y: 432, distance: 77.6
click at [954, 432] on body "[DATE] - [DATE] Refresh Quick Links All Aircraft Planned Maint Liege Planned Ma…" at bounding box center [621, 288] width 1243 height 576
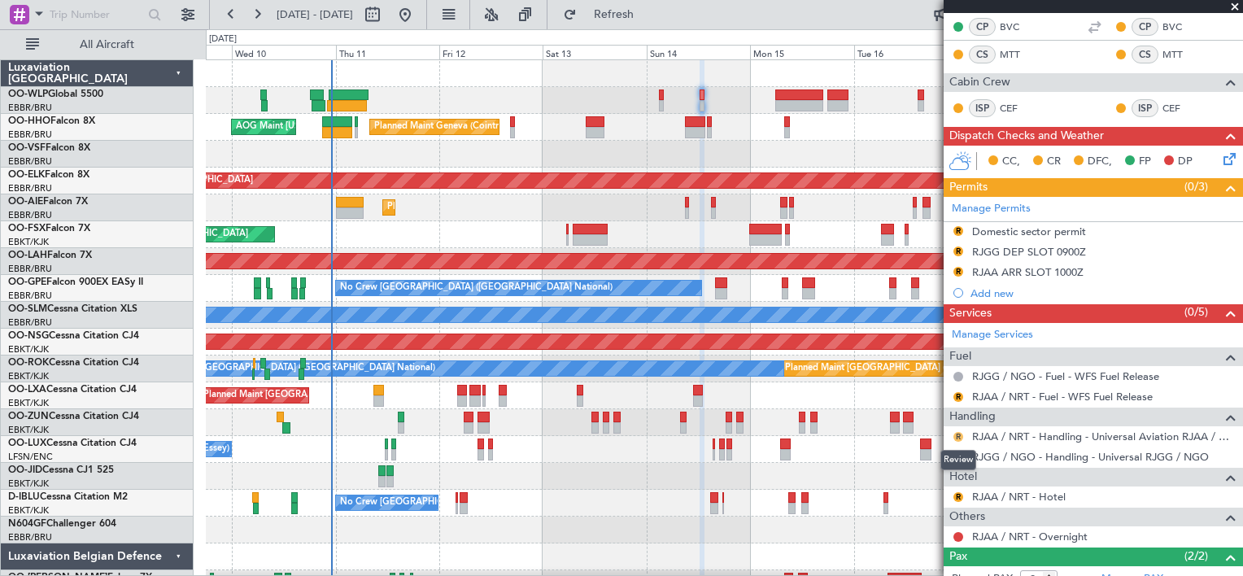
click at [954, 432] on button "R" at bounding box center [959, 437] width 10 height 10
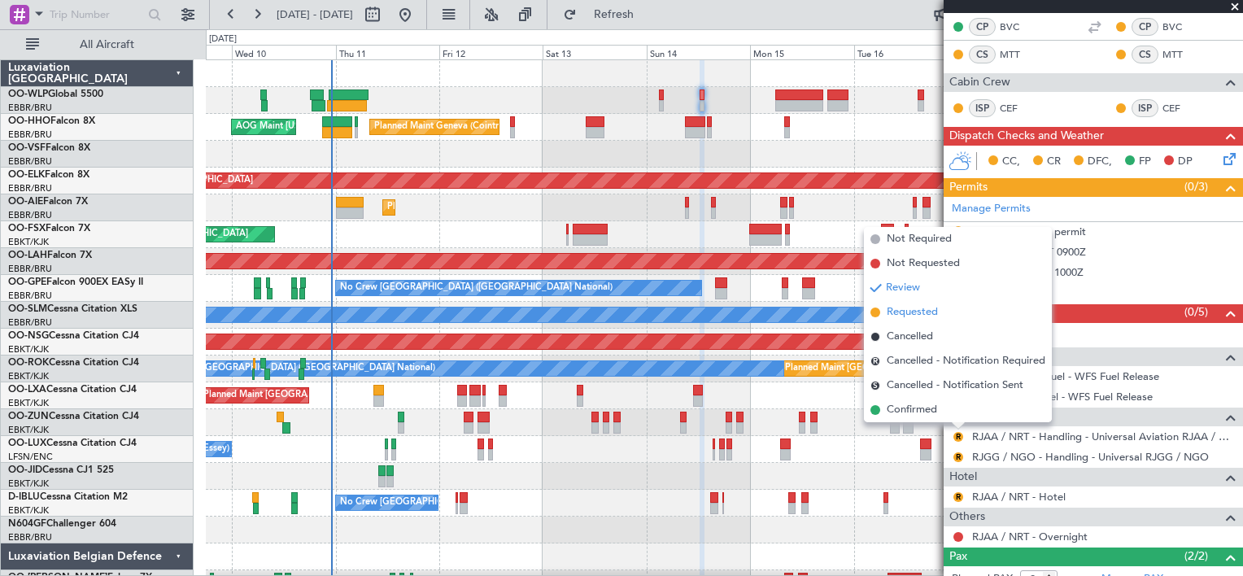
click at [928, 300] on li "Requested" at bounding box center [958, 312] width 188 height 24
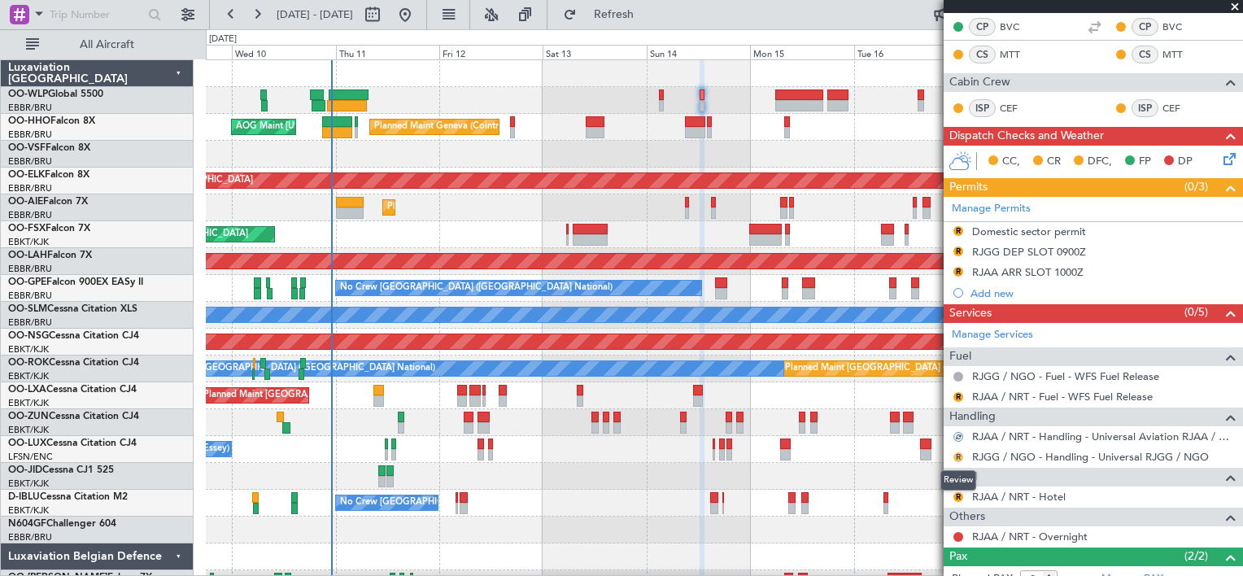
click at [957, 452] on button "R" at bounding box center [959, 457] width 10 height 10
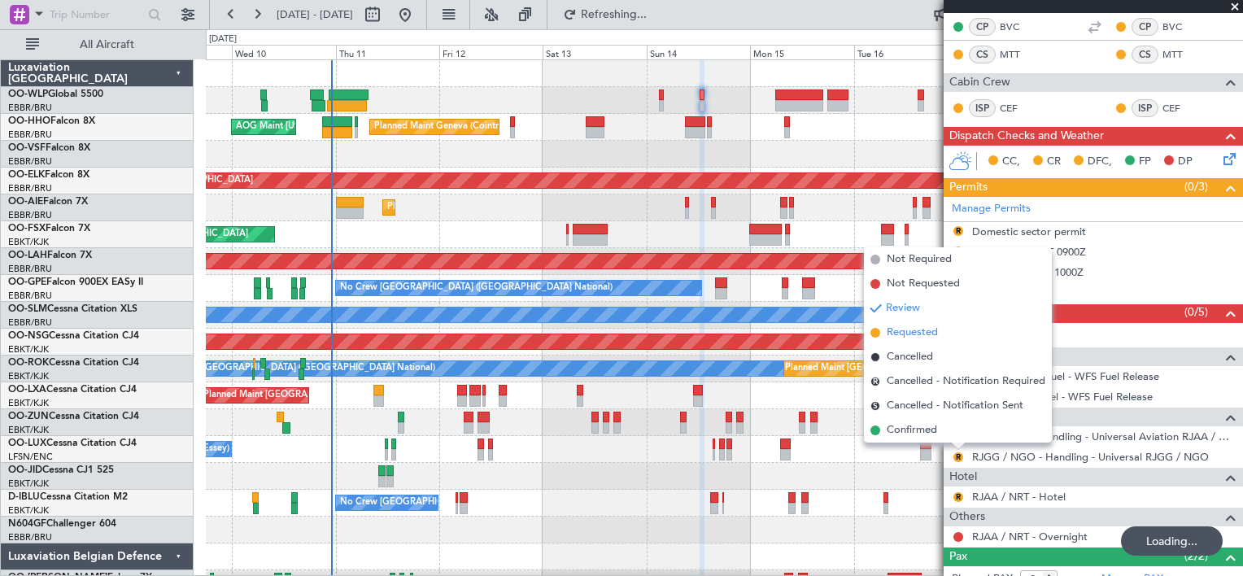
click at [913, 327] on span "Requested" at bounding box center [912, 333] width 51 height 16
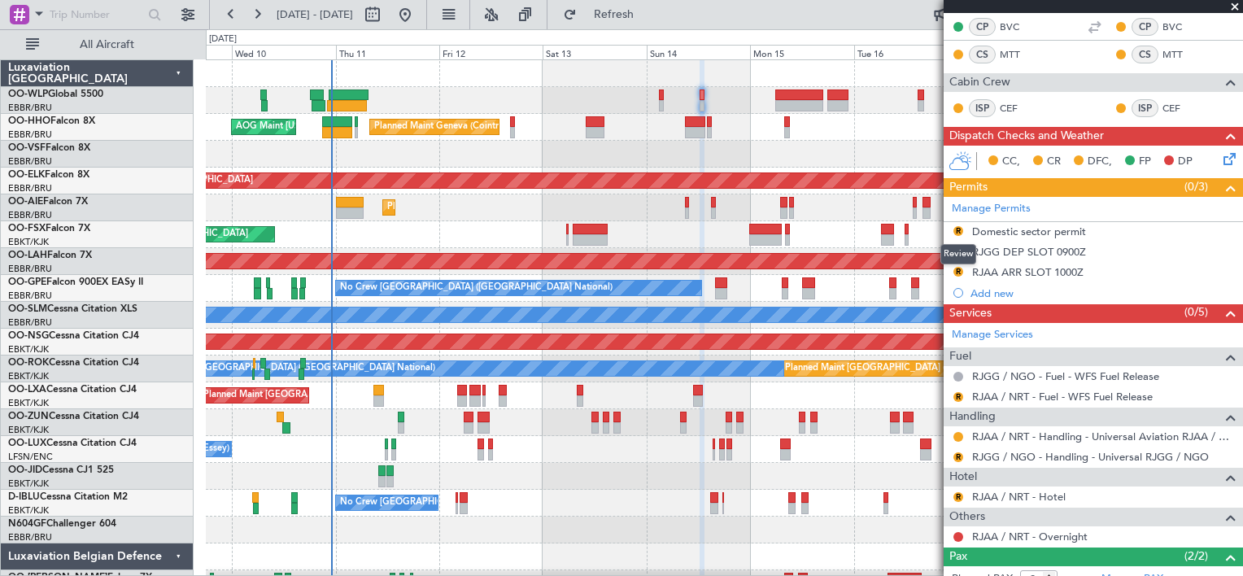
click at [957, 228] on button "R" at bounding box center [959, 231] width 10 height 10
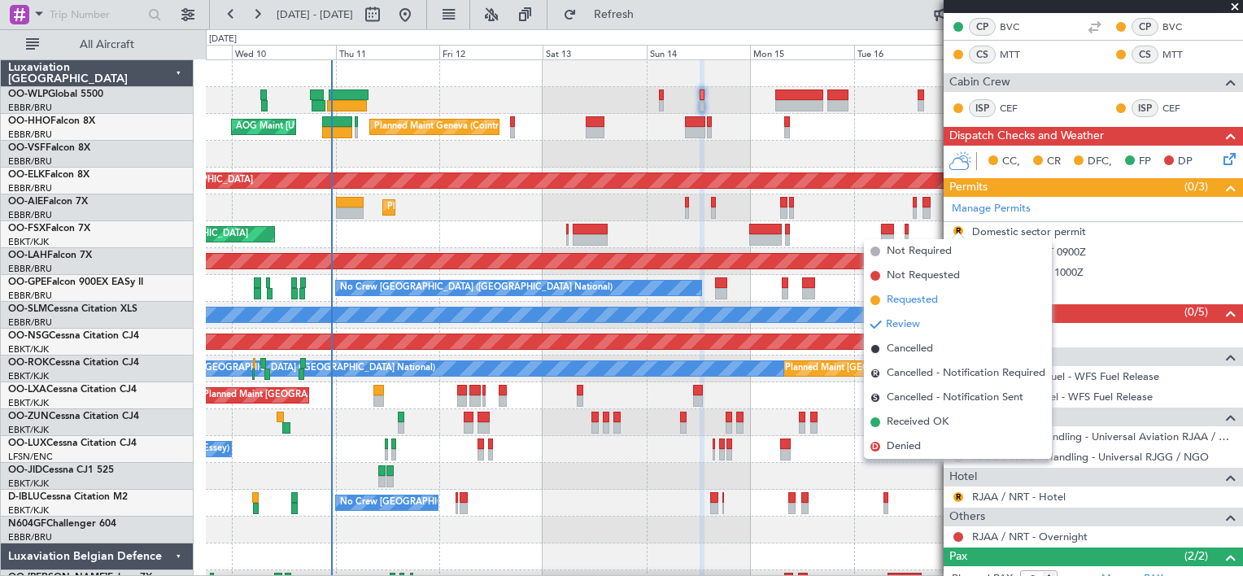
click at [933, 302] on span "Requested" at bounding box center [912, 300] width 51 height 16
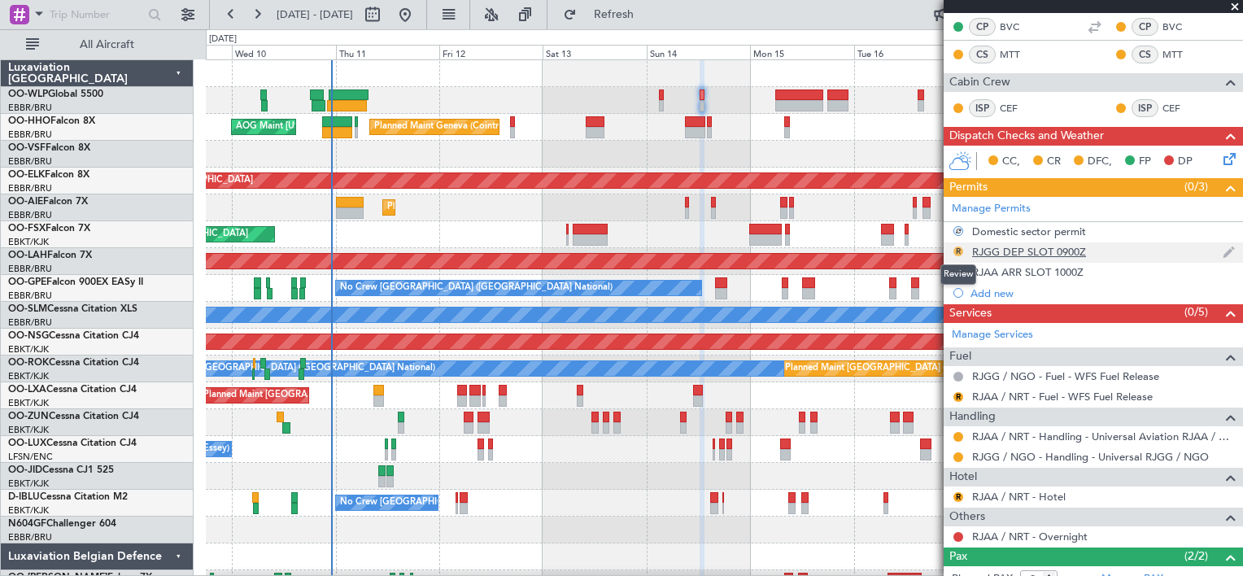
click at [959, 248] on button "R" at bounding box center [959, 252] width 10 height 10
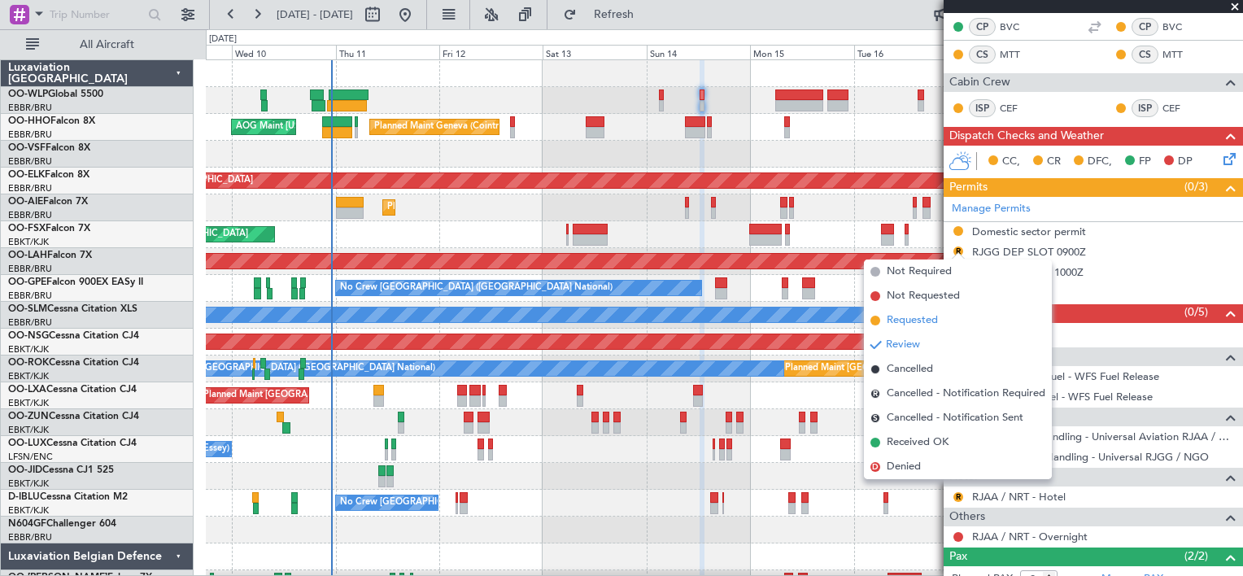
click at [922, 318] on span "Requested" at bounding box center [912, 320] width 51 height 16
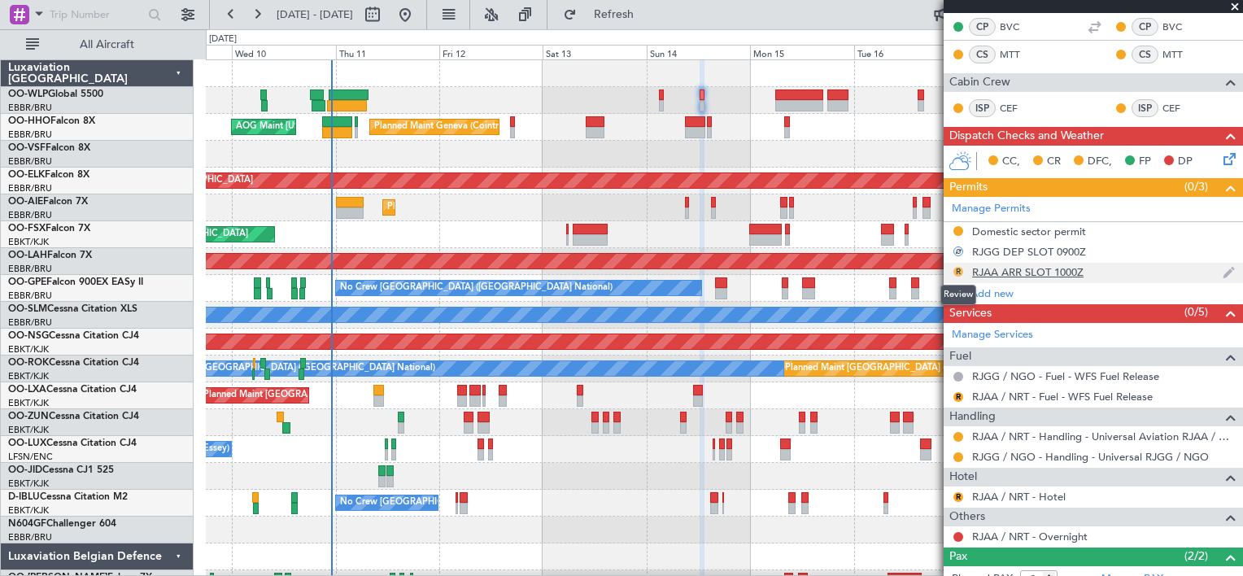
click at [955, 268] on button "R" at bounding box center [959, 272] width 10 height 10
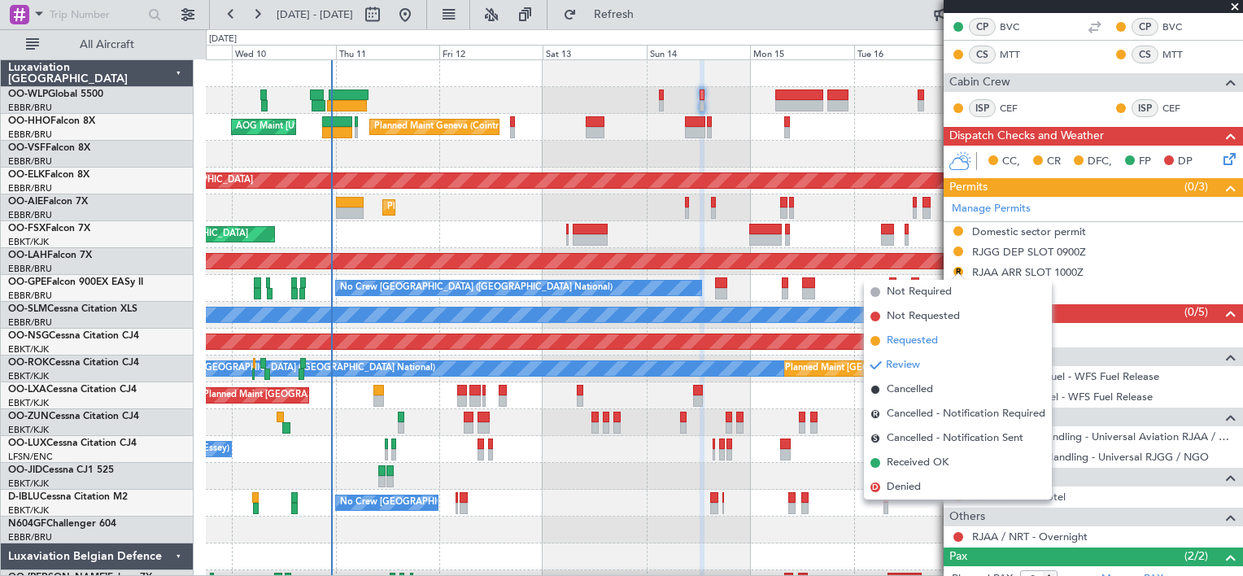
click at [925, 338] on span "Requested" at bounding box center [912, 341] width 51 height 16
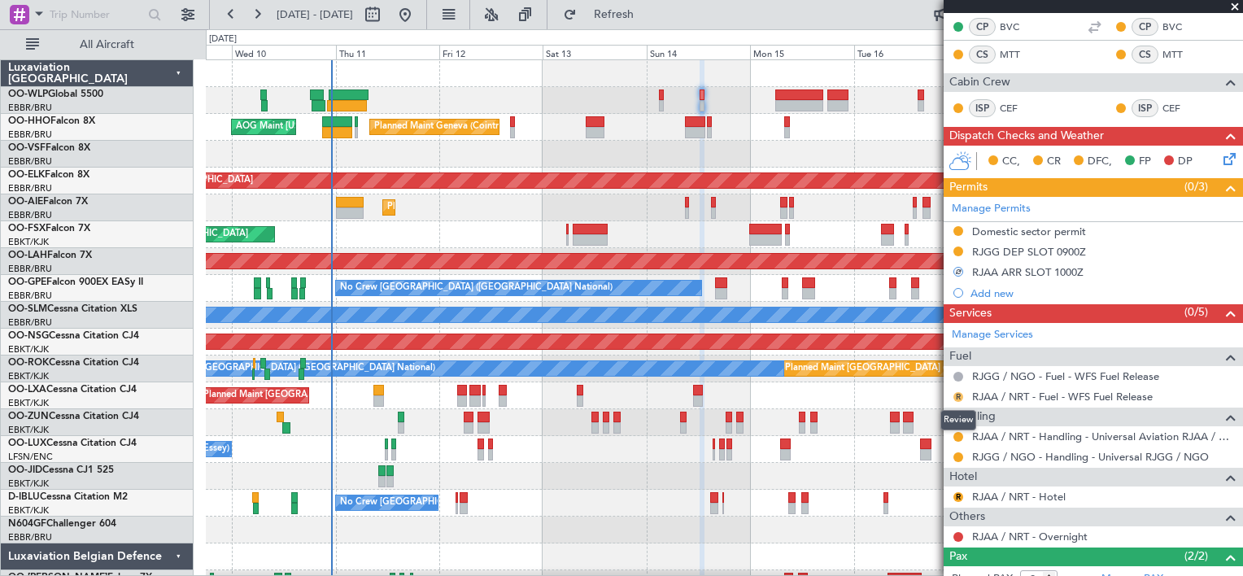
click at [956, 392] on button "R" at bounding box center [959, 397] width 10 height 10
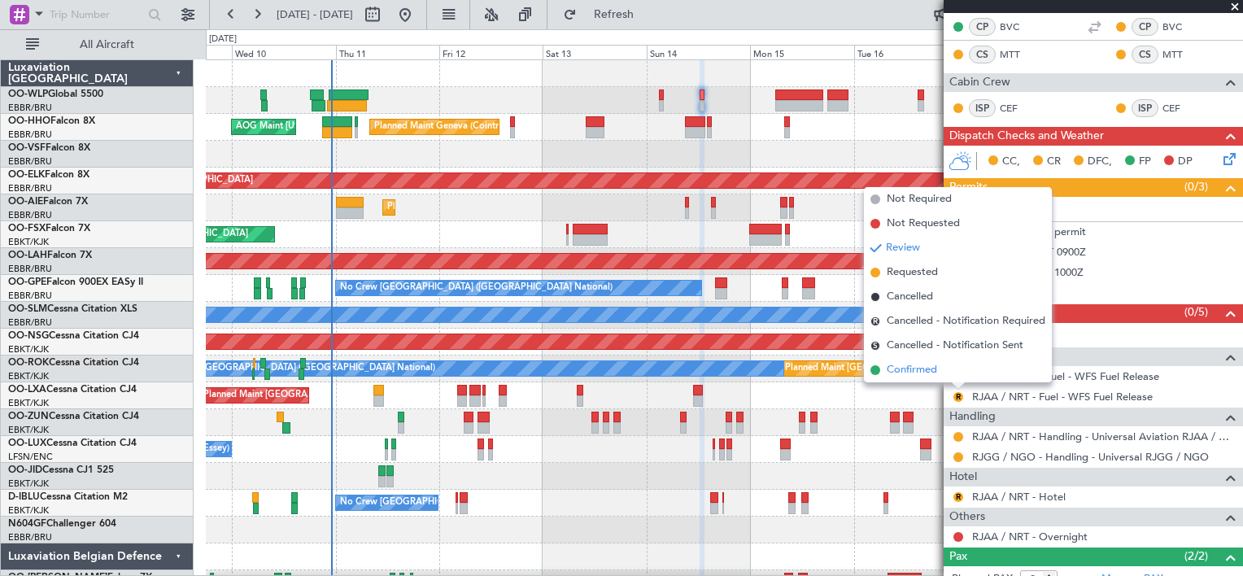
click at [902, 370] on span "Confirmed" at bounding box center [912, 370] width 50 height 16
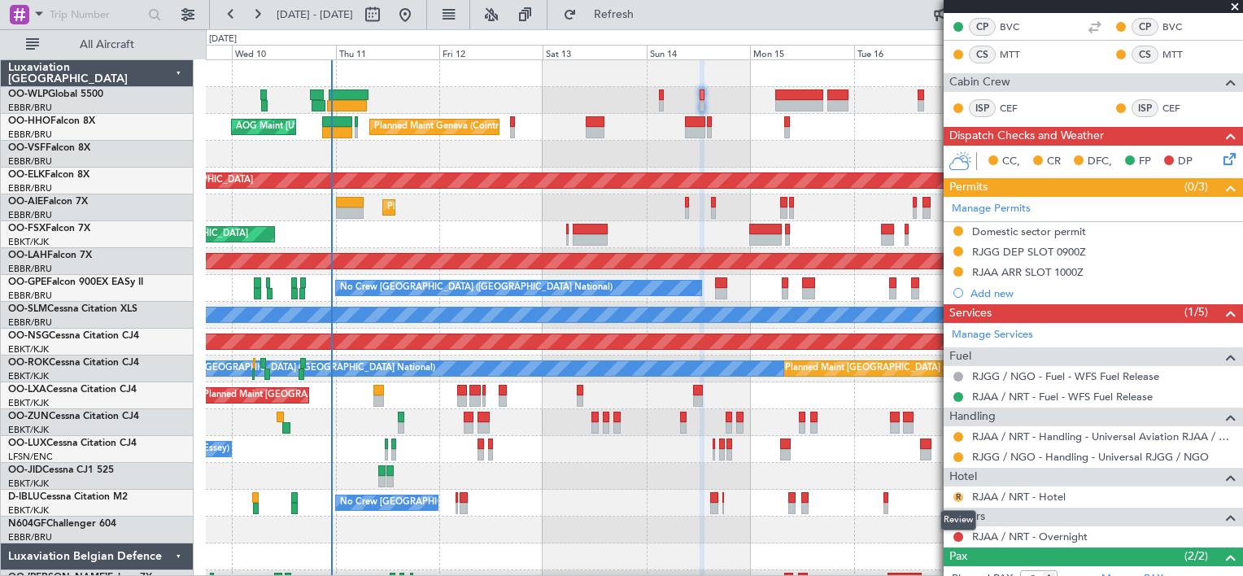
click at [957, 492] on button "R" at bounding box center [959, 497] width 10 height 10
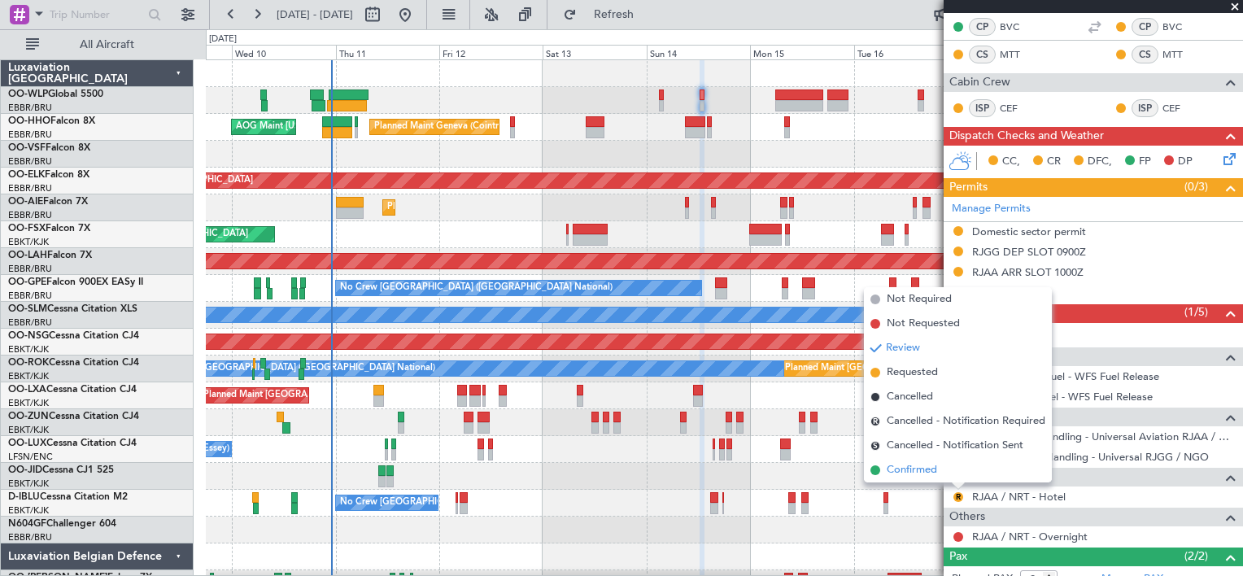
click at [915, 465] on span "Confirmed" at bounding box center [912, 470] width 50 height 16
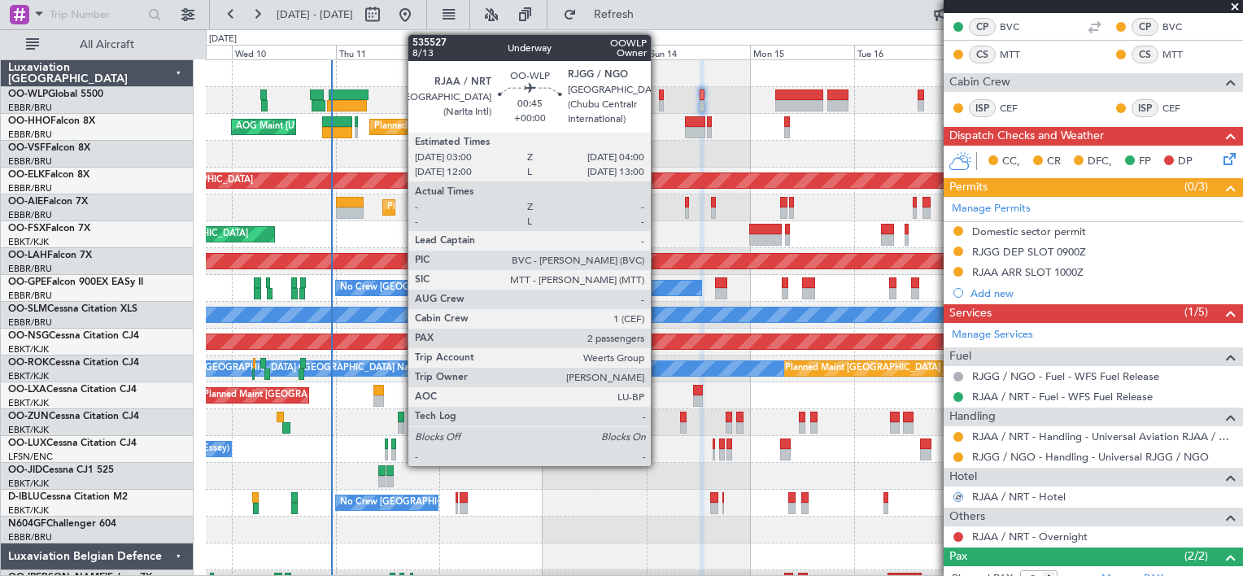
click at [659, 100] on div at bounding box center [661, 105] width 5 height 11
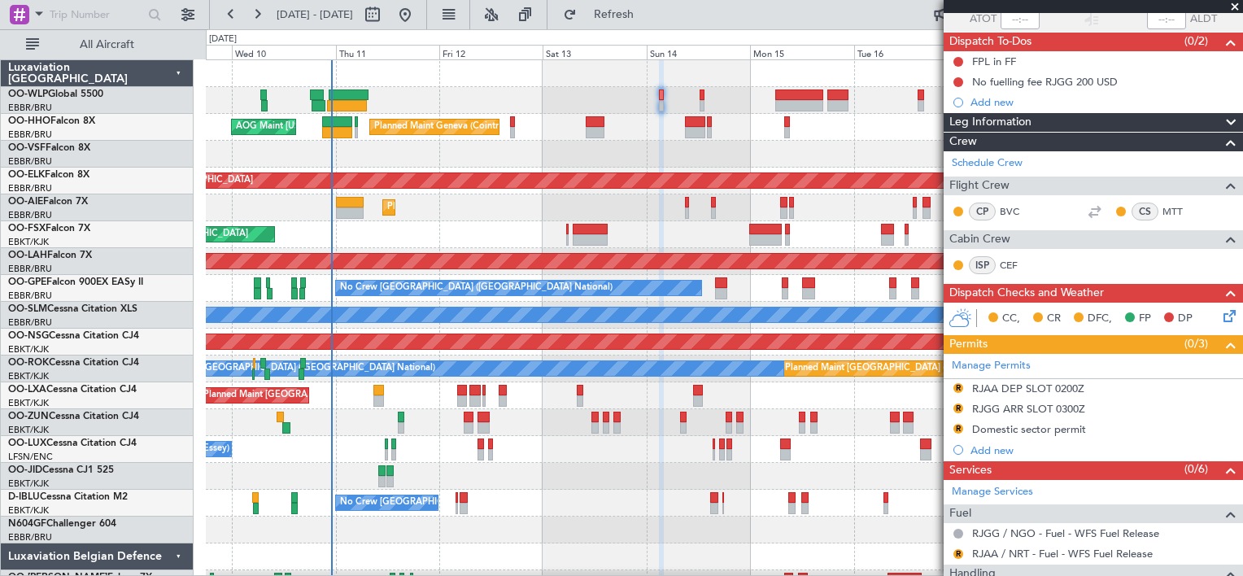
scroll to position [138, 0]
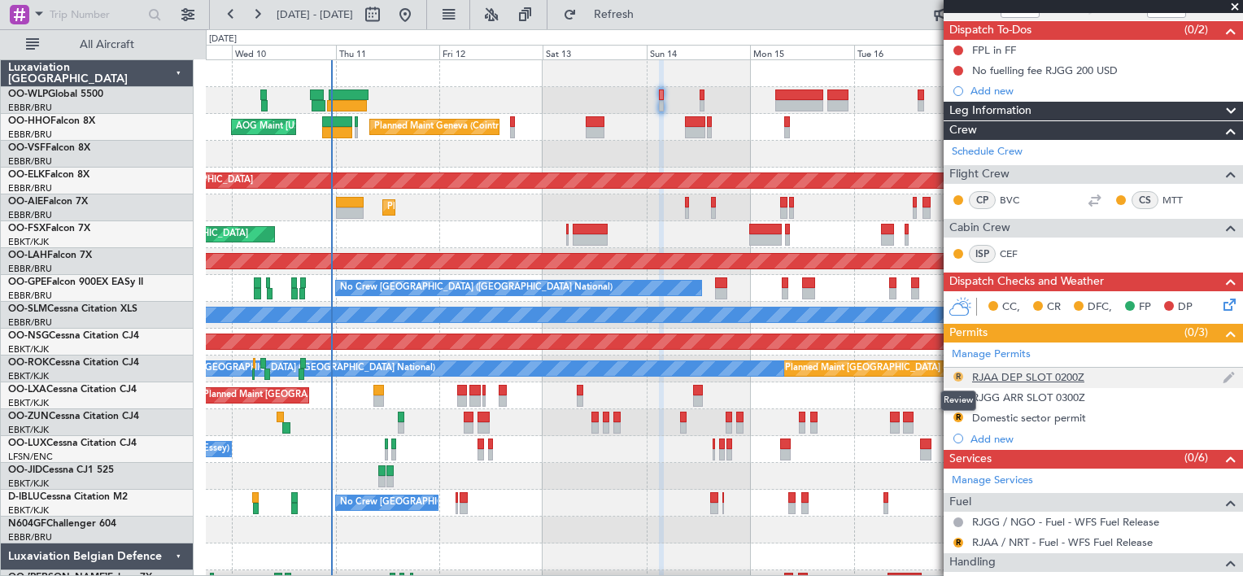
click at [956, 372] on button "R" at bounding box center [959, 377] width 10 height 10
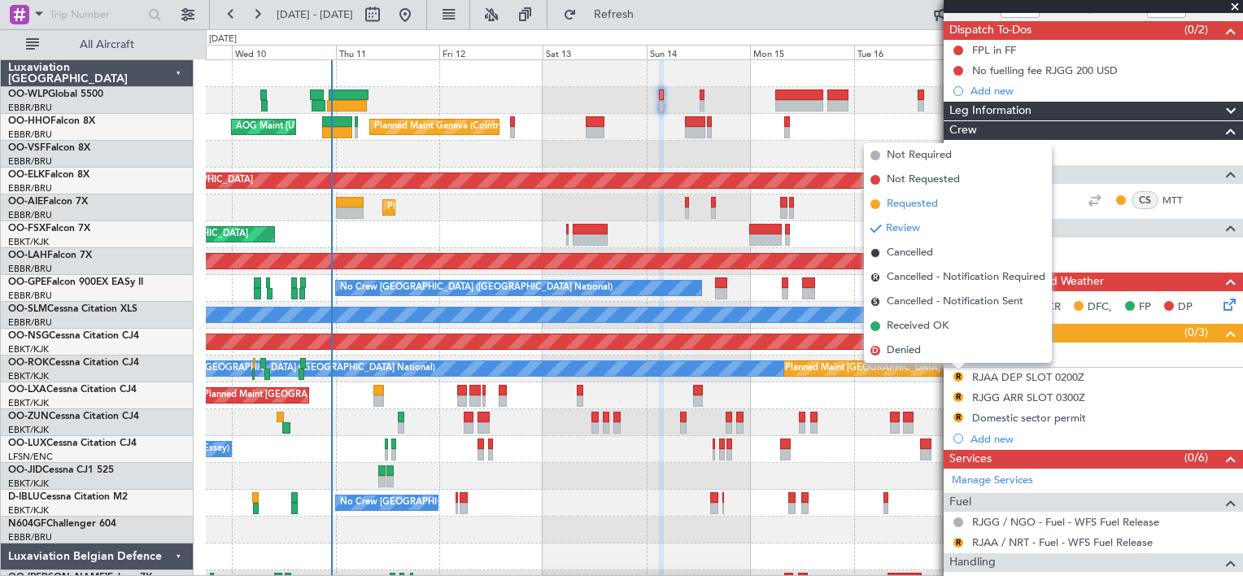
click at [924, 199] on span "Requested" at bounding box center [912, 204] width 51 height 16
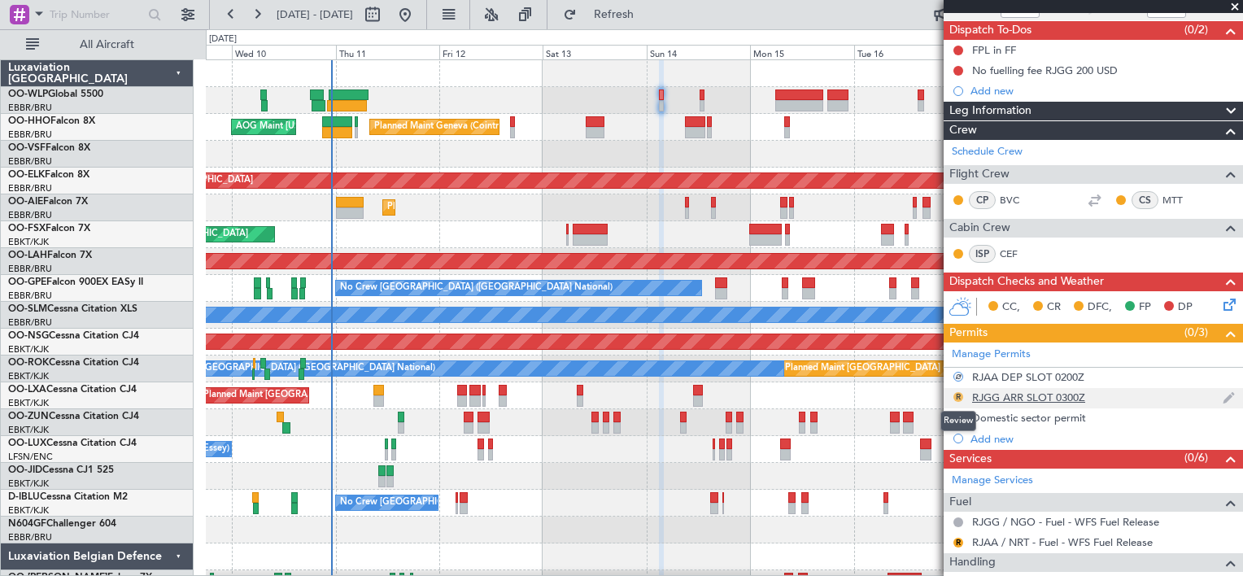
click at [957, 395] on button "R" at bounding box center [959, 397] width 10 height 10
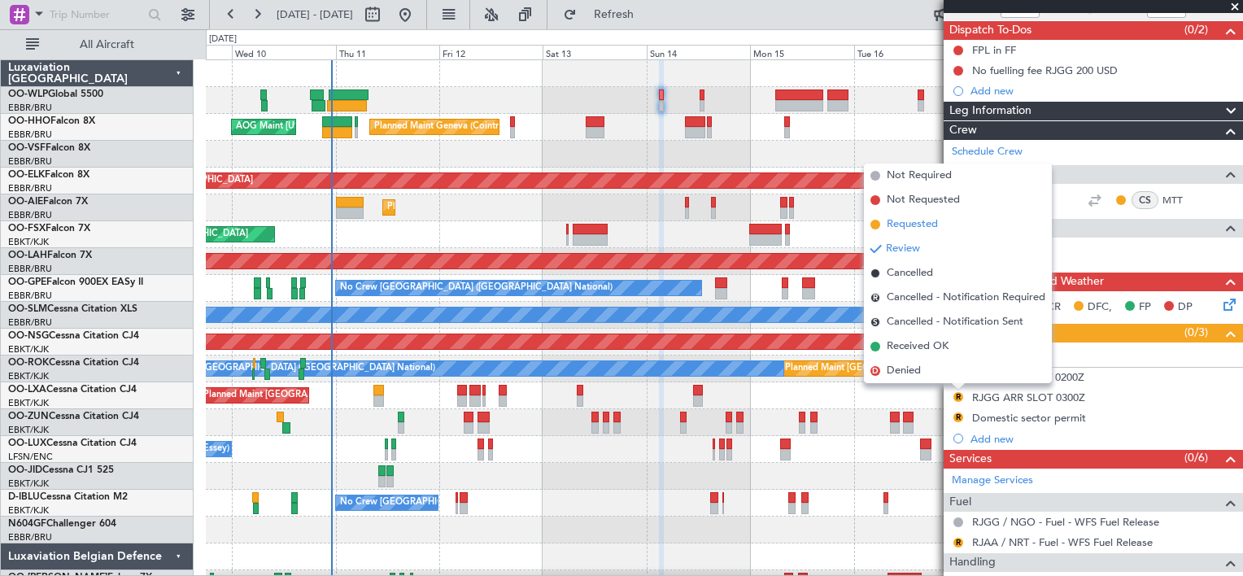
click at [929, 224] on span "Requested" at bounding box center [912, 224] width 51 height 16
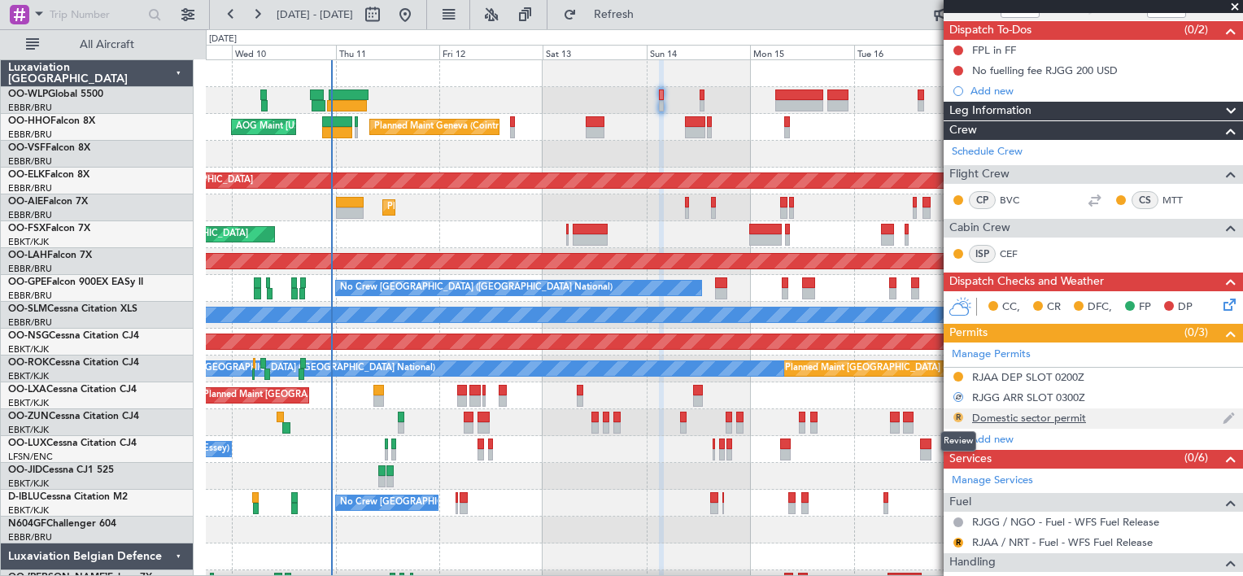
click at [958, 413] on button "R" at bounding box center [959, 418] width 10 height 10
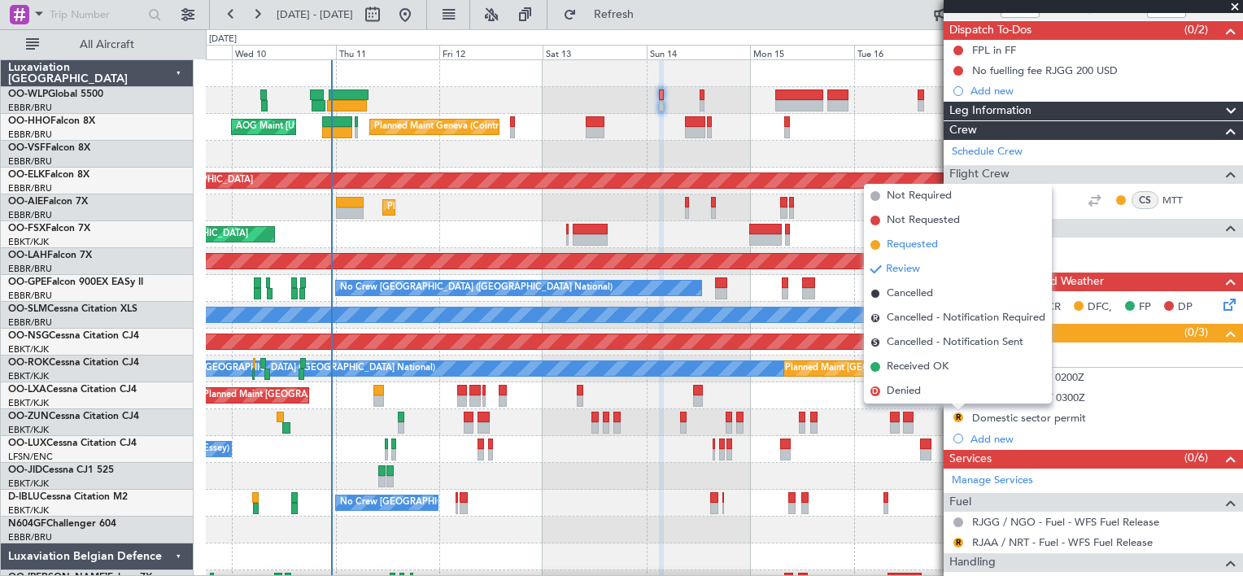
click at [924, 242] on span "Requested" at bounding box center [912, 245] width 51 height 16
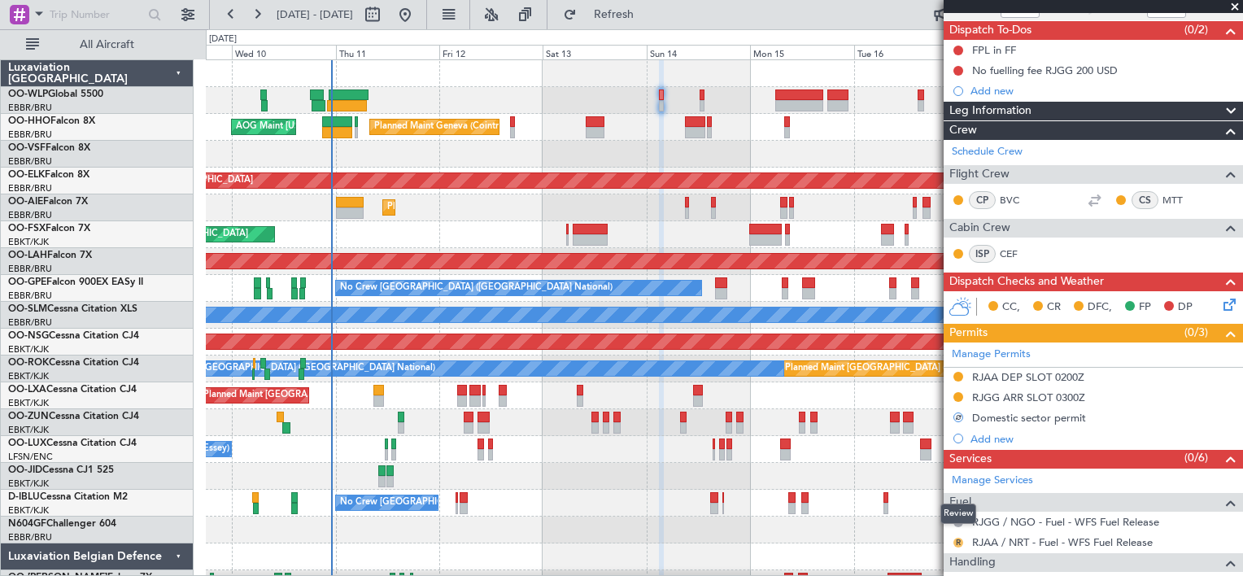
click at [959, 538] on button "R" at bounding box center [959, 543] width 10 height 10
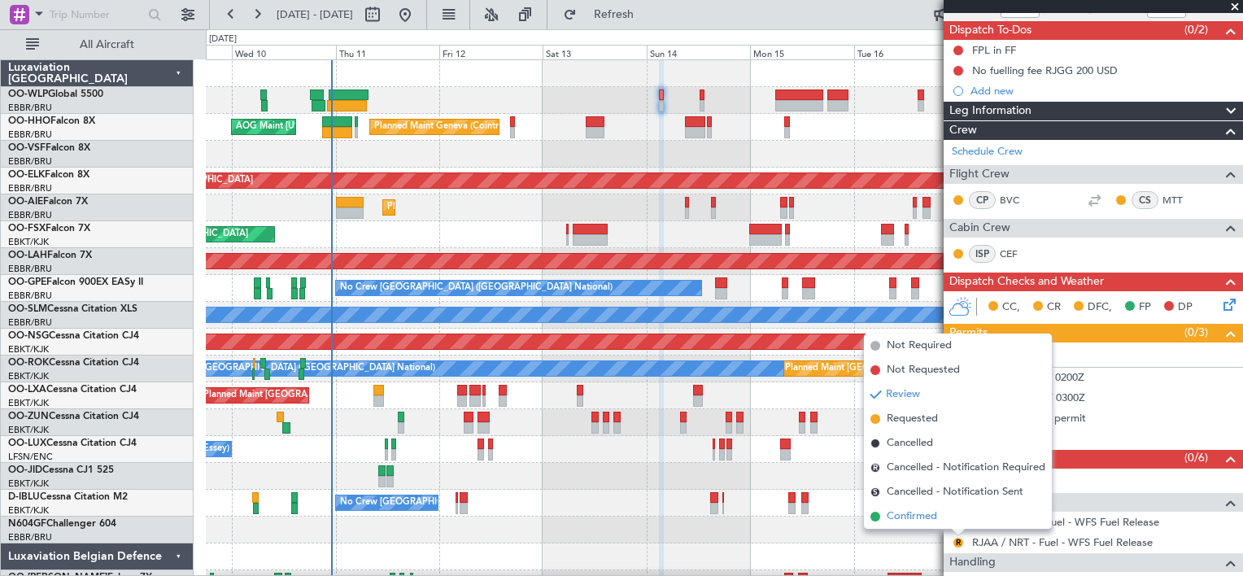
click at [911, 513] on span "Confirmed" at bounding box center [912, 517] width 50 height 16
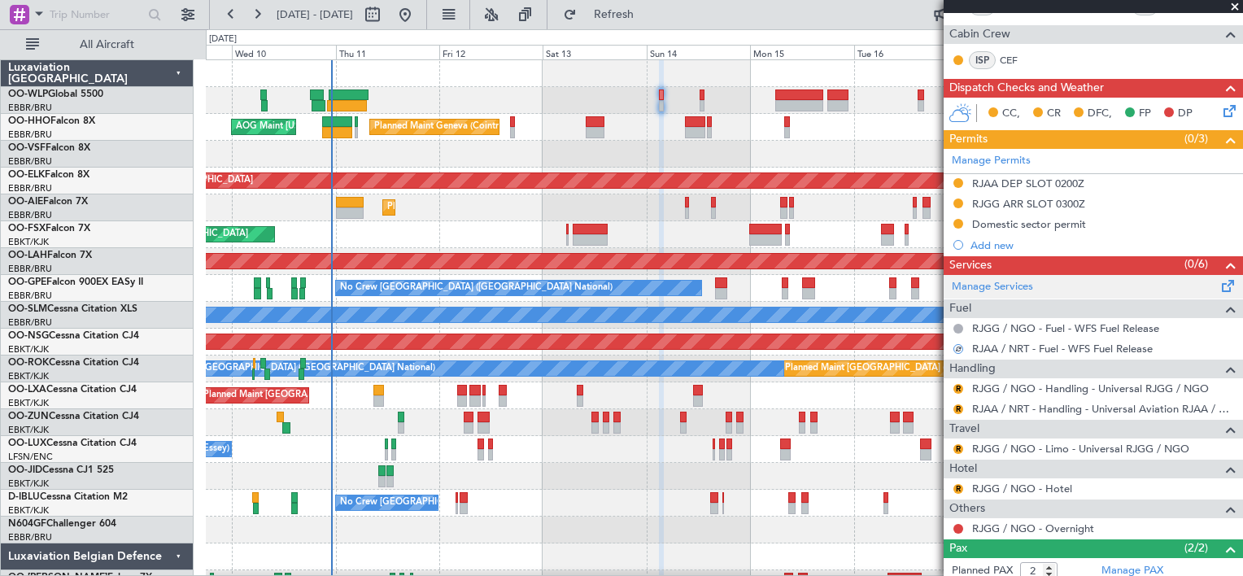
scroll to position [334, 0]
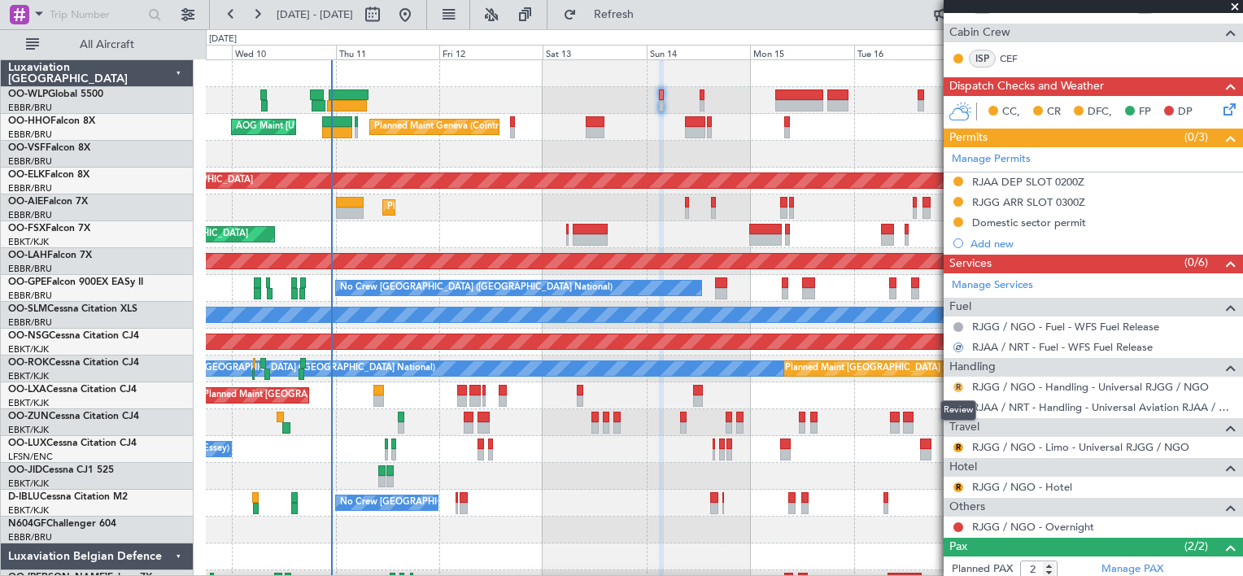
click at [958, 382] on button "R" at bounding box center [959, 387] width 10 height 10
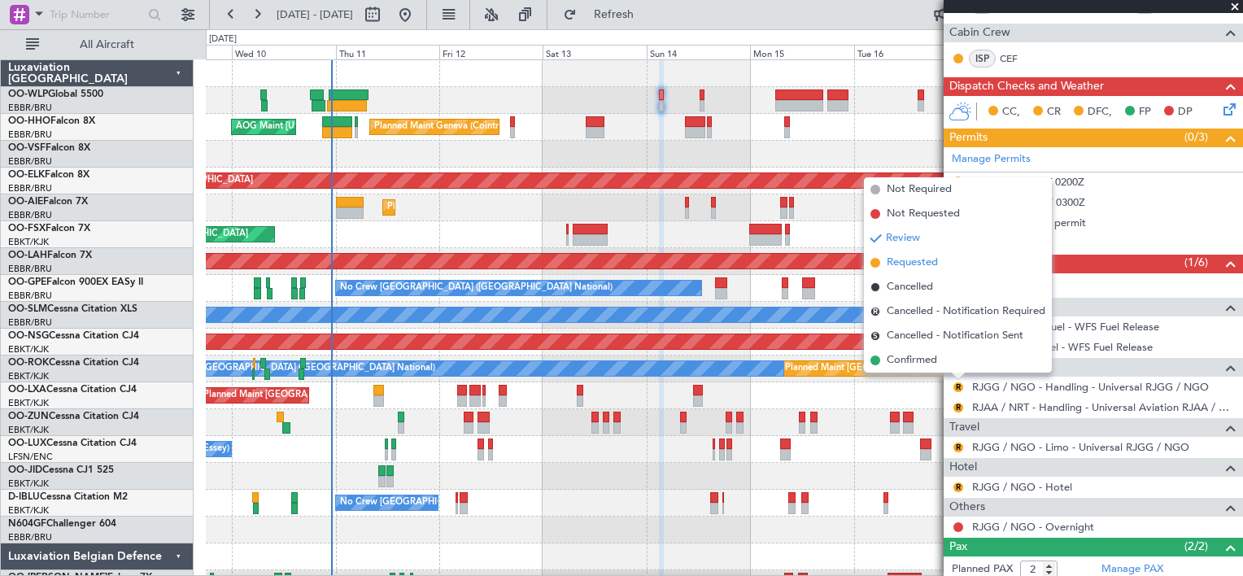
click at [921, 261] on span "Requested" at bounding box center [912, 263] width 51 height 16
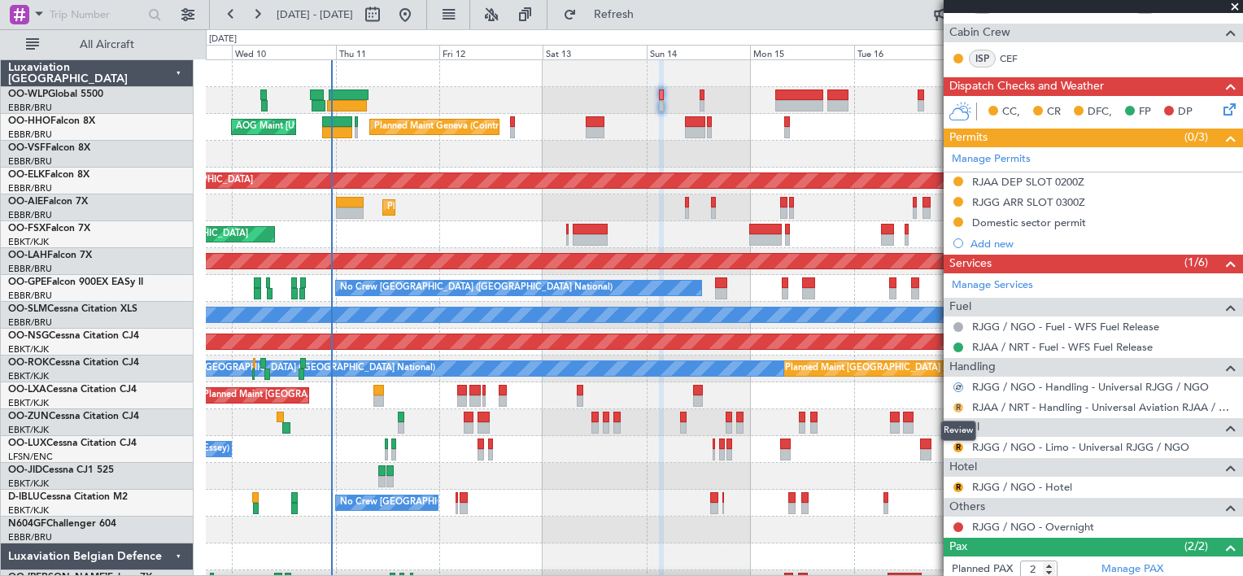
click at [955, 403] on button "R" at bounding box center [959, 408] width 10 height 10
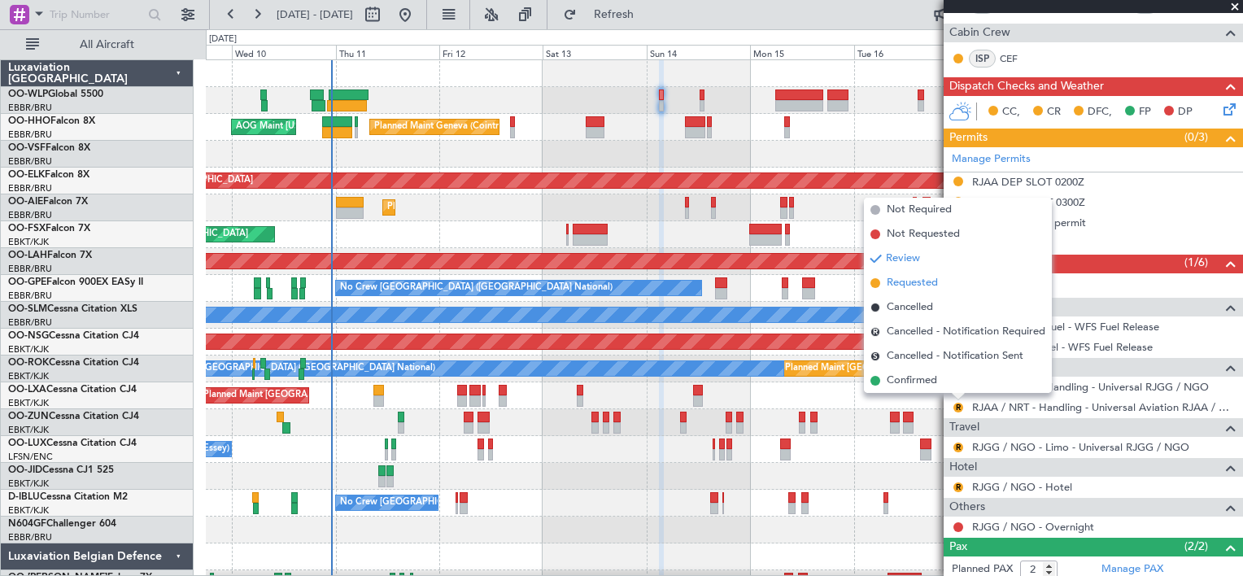
click at [915, 283] on span "Requested" at bounding box center [912, 283] width 51 height 16
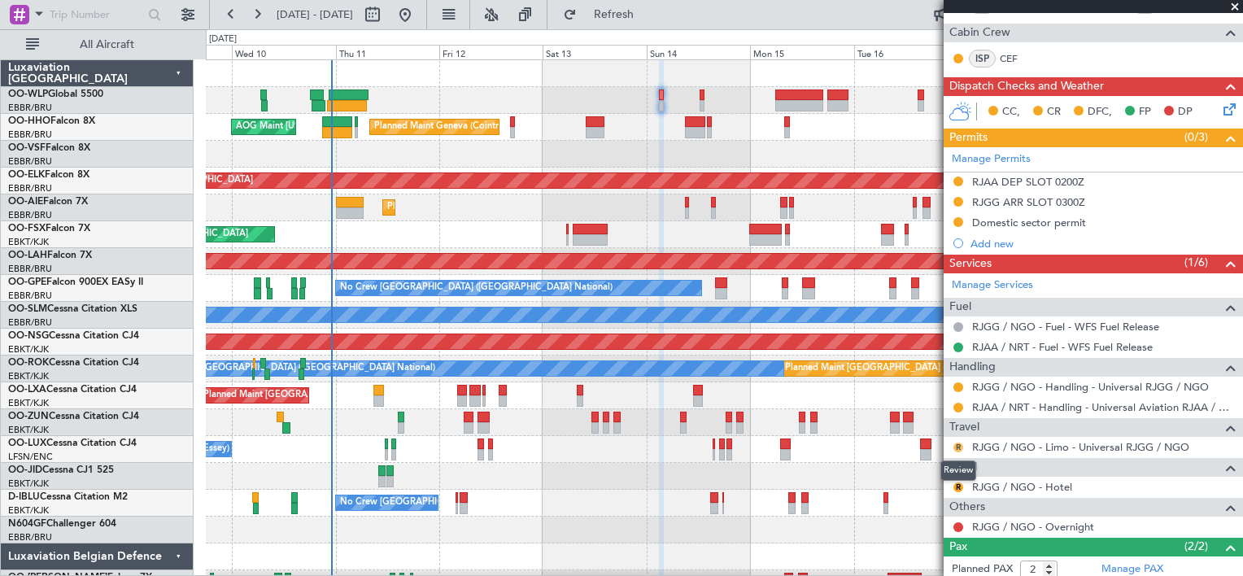
click at [957, 446] on button "R" at bounding box center [959, 448] width 10 height 10
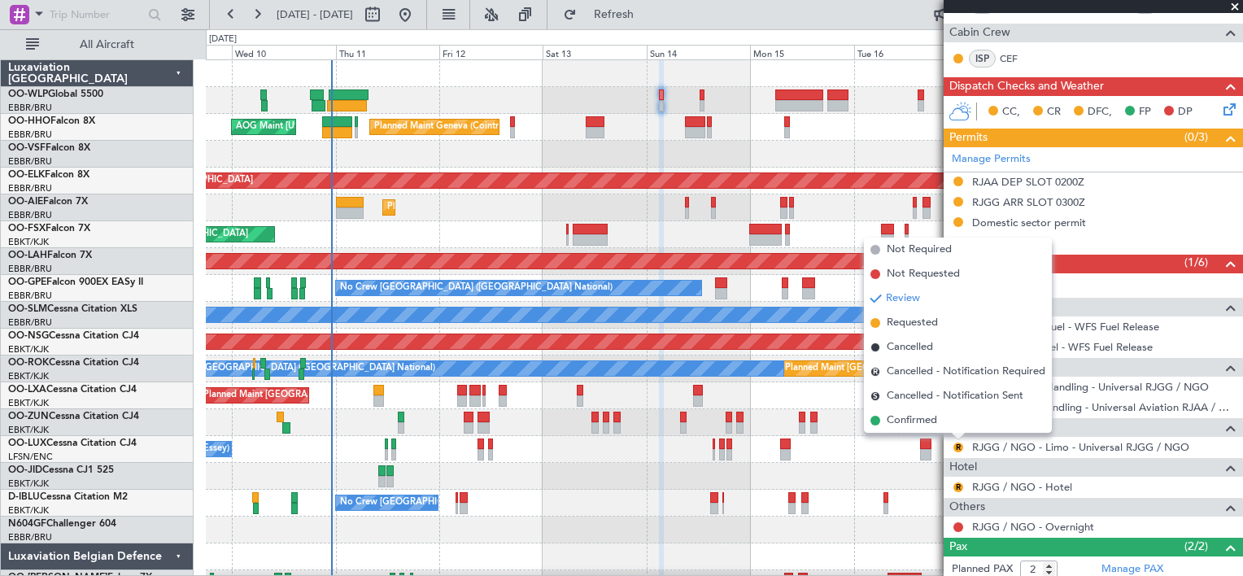
click at [854, 452] on div "No Crew [PERSON_NAME] ([PERSON_NAME]) No Crew [PERSON_NAME] ([PERSON_NAME])" at bounding box center [724, 449] width 1037 height 27
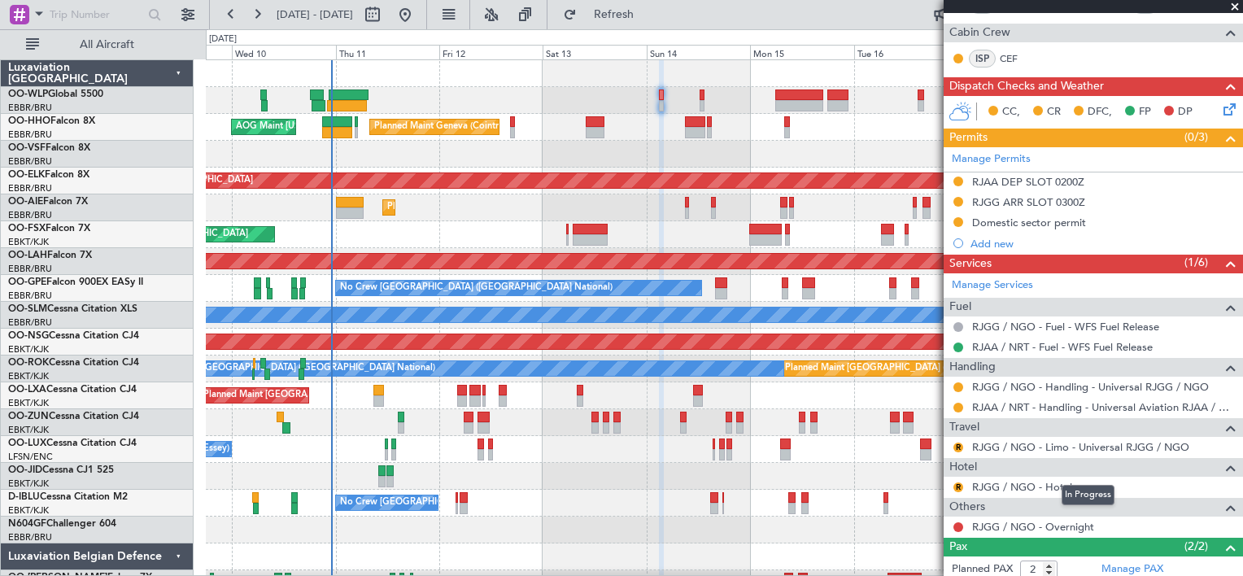
scroll to position [411, 0]
